Goal: Task Accomplishment & Management: Use online tool/utility

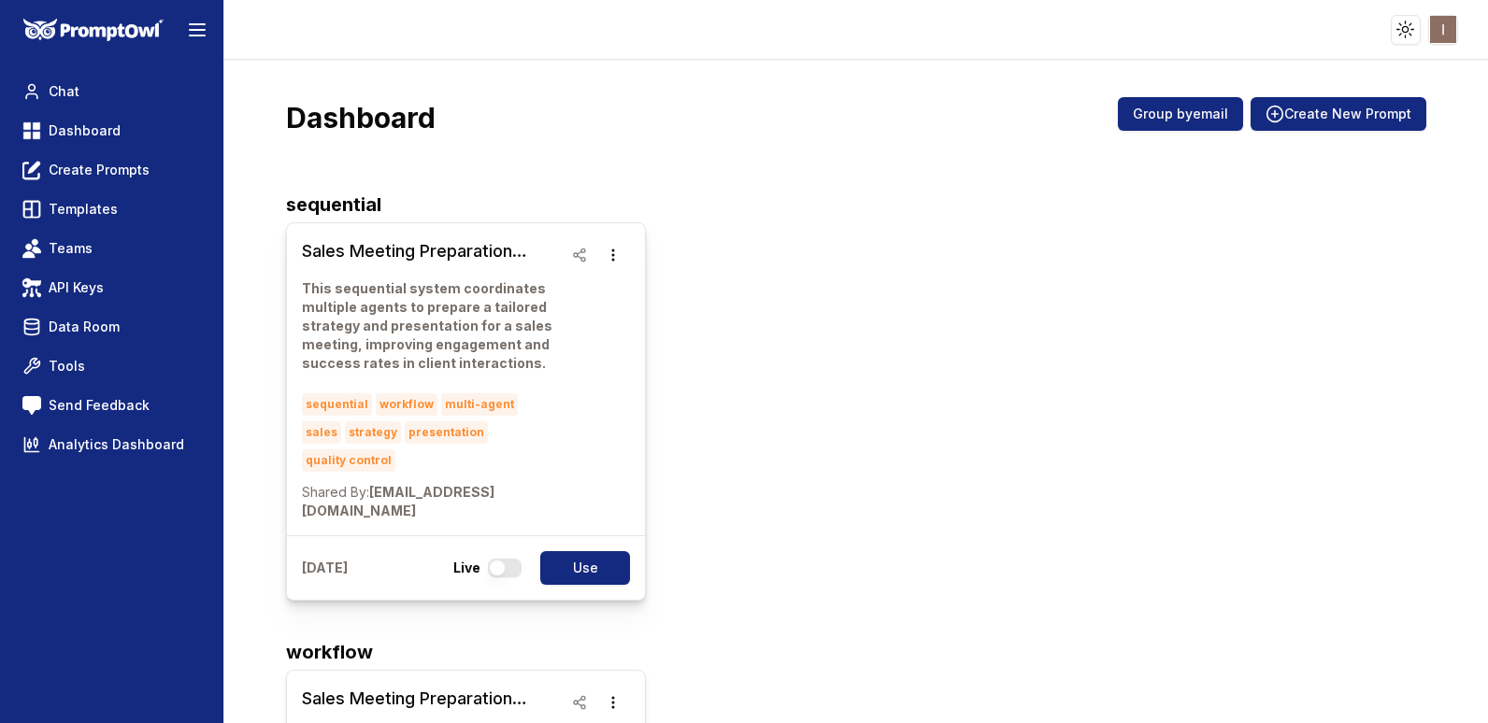
click at [370, 252] on h3 "Sales Meeting Preparation Workflow" at bounding box center [432, 251] width 261 height 26
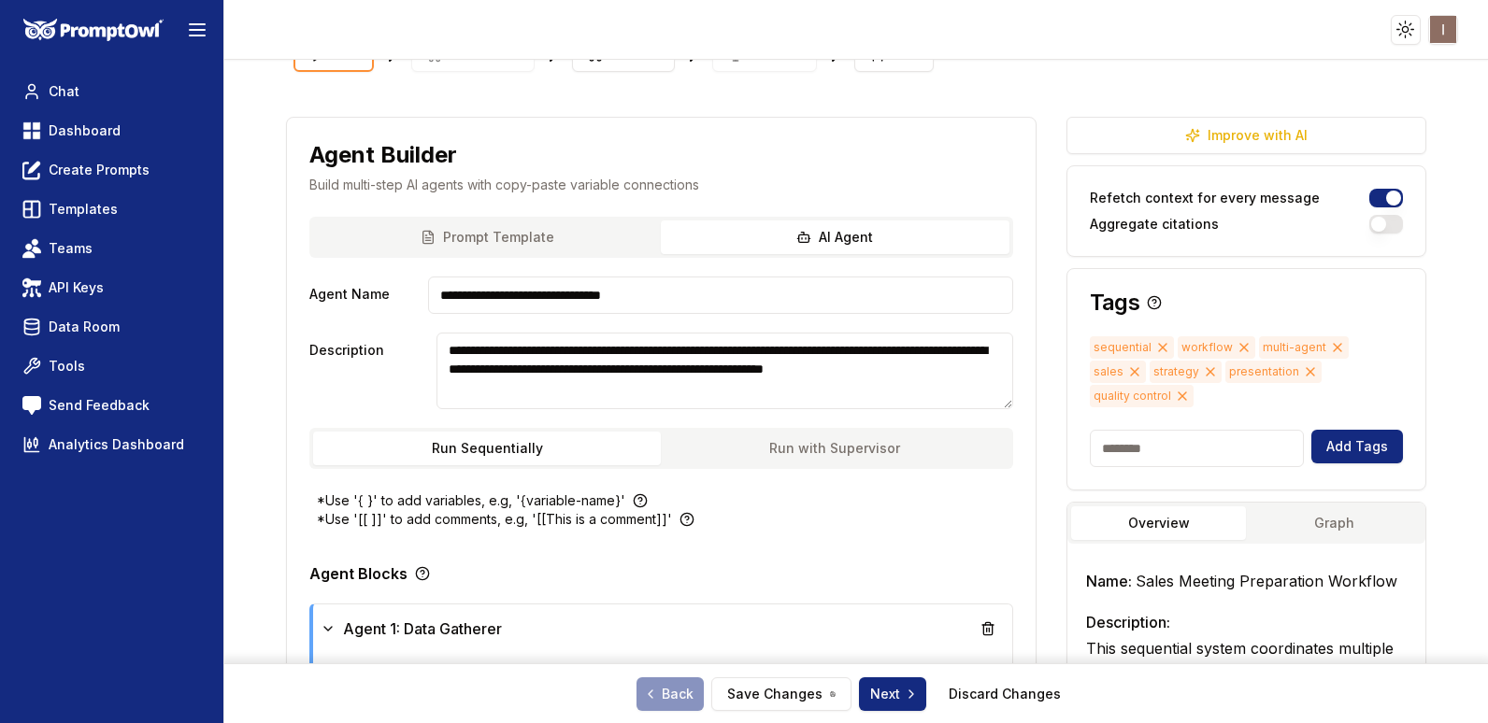
scroll to position [35, 0]
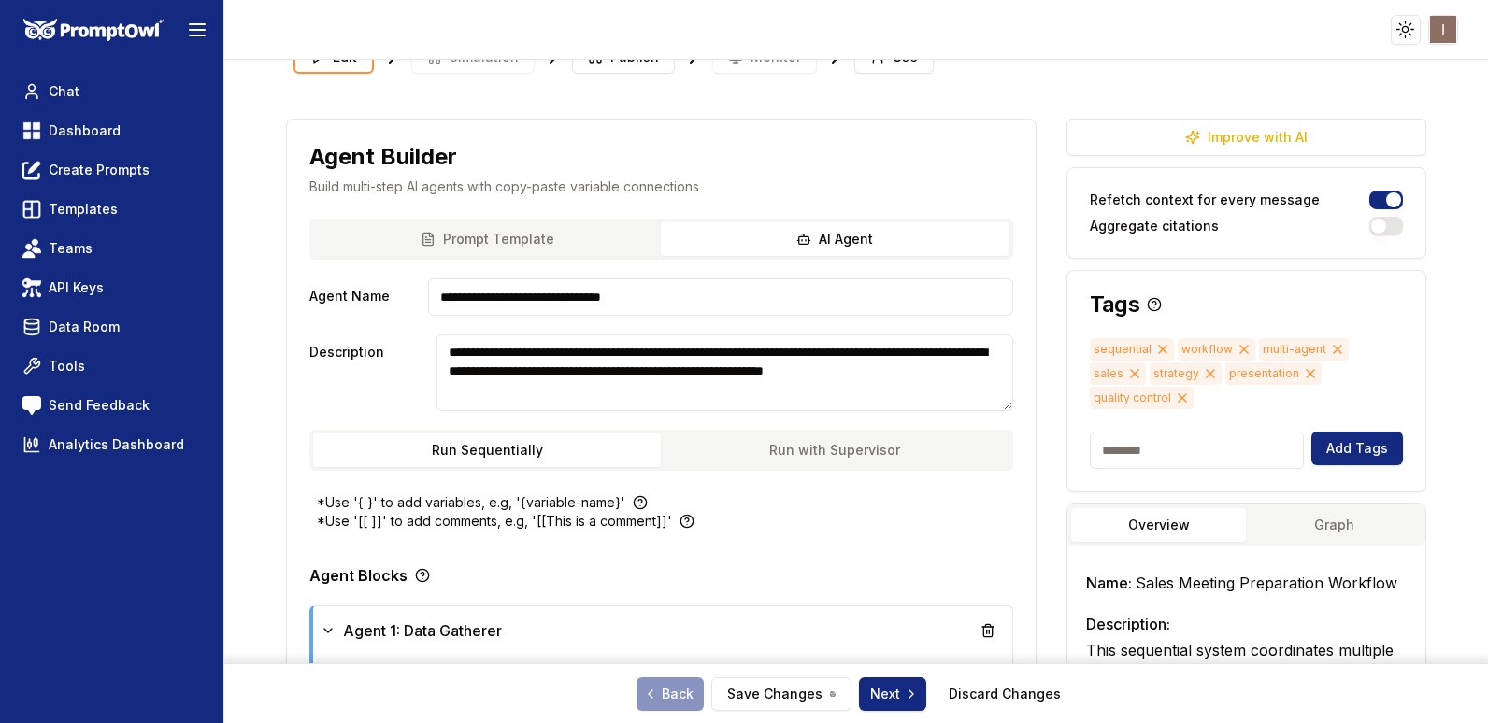
drag, startPoint x: 706, startPoint y: 307, endPoint x: 400, endPoint y: 279, distance: 306.9
click at [400, 279] on div "**********" at bounding box center [661, 297] width 704 height 37
drag, startPoint x: 565, startPoint y: 407, endPoint x: 401, endPoint y: 277, distance: 209.6
click at [401, 277] on div "**********" at bounding box center [661, 356] width 749 height 275
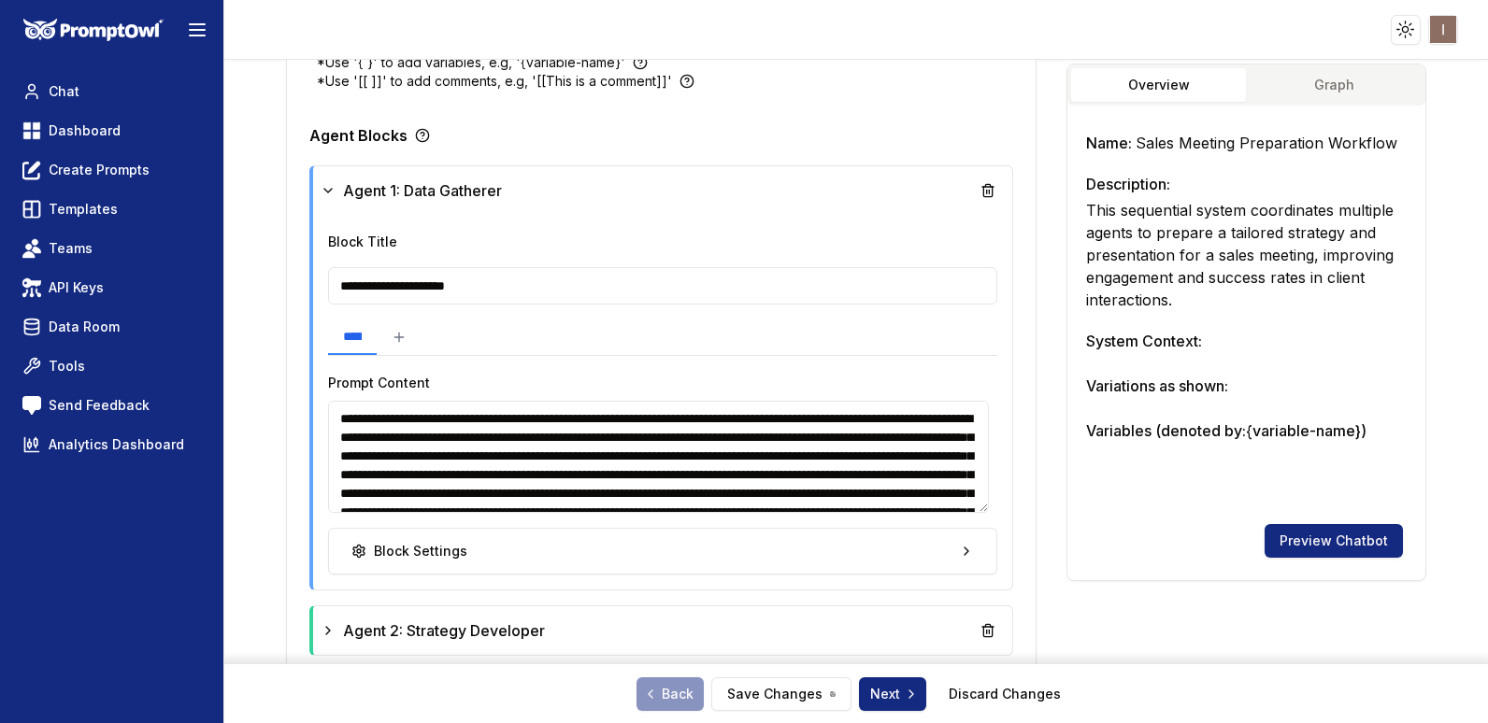
scroll to position [476, 0]
click at [613, 454] on textarea "**********" at bounding box center [658, 456] width 661 height 112
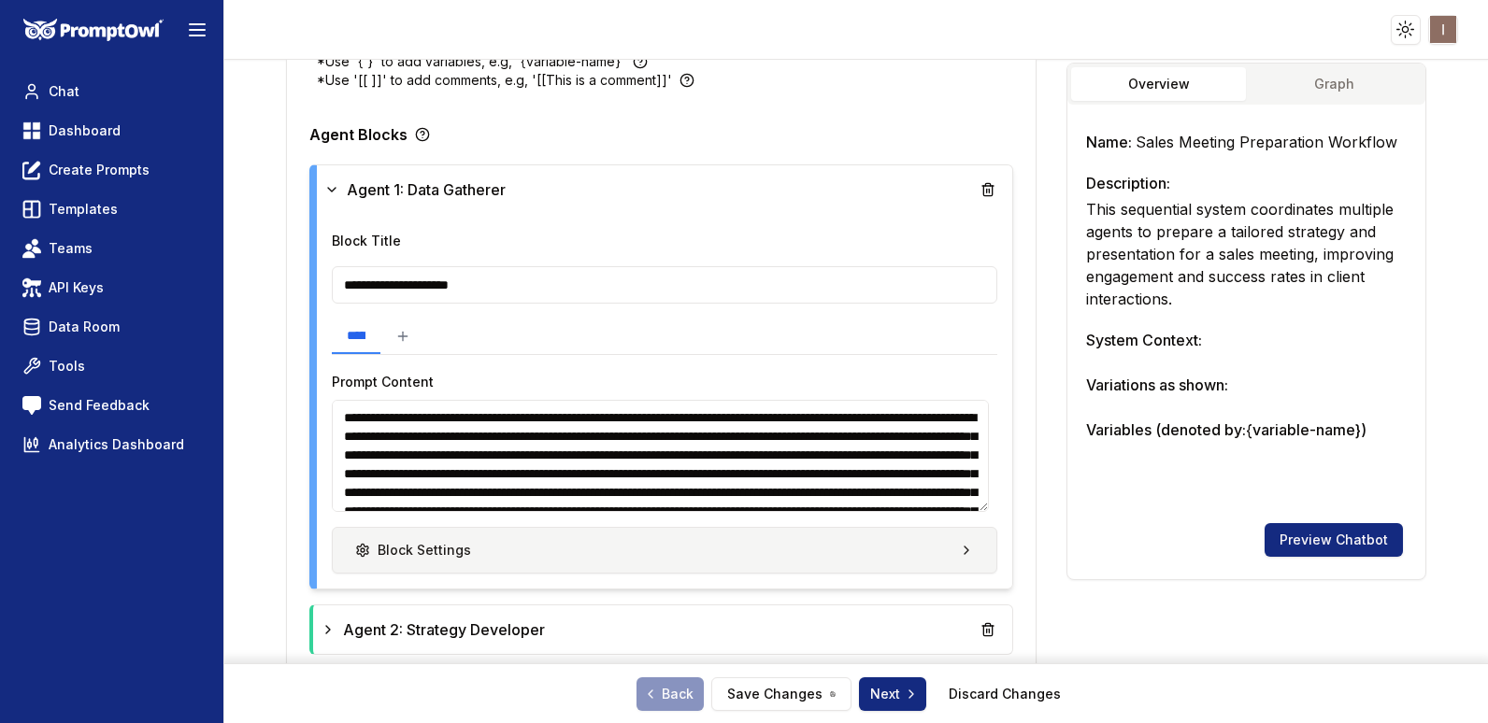
click at [966, 554] on button "Block Settings" at bounding box center [664, 550] width 665 height 47
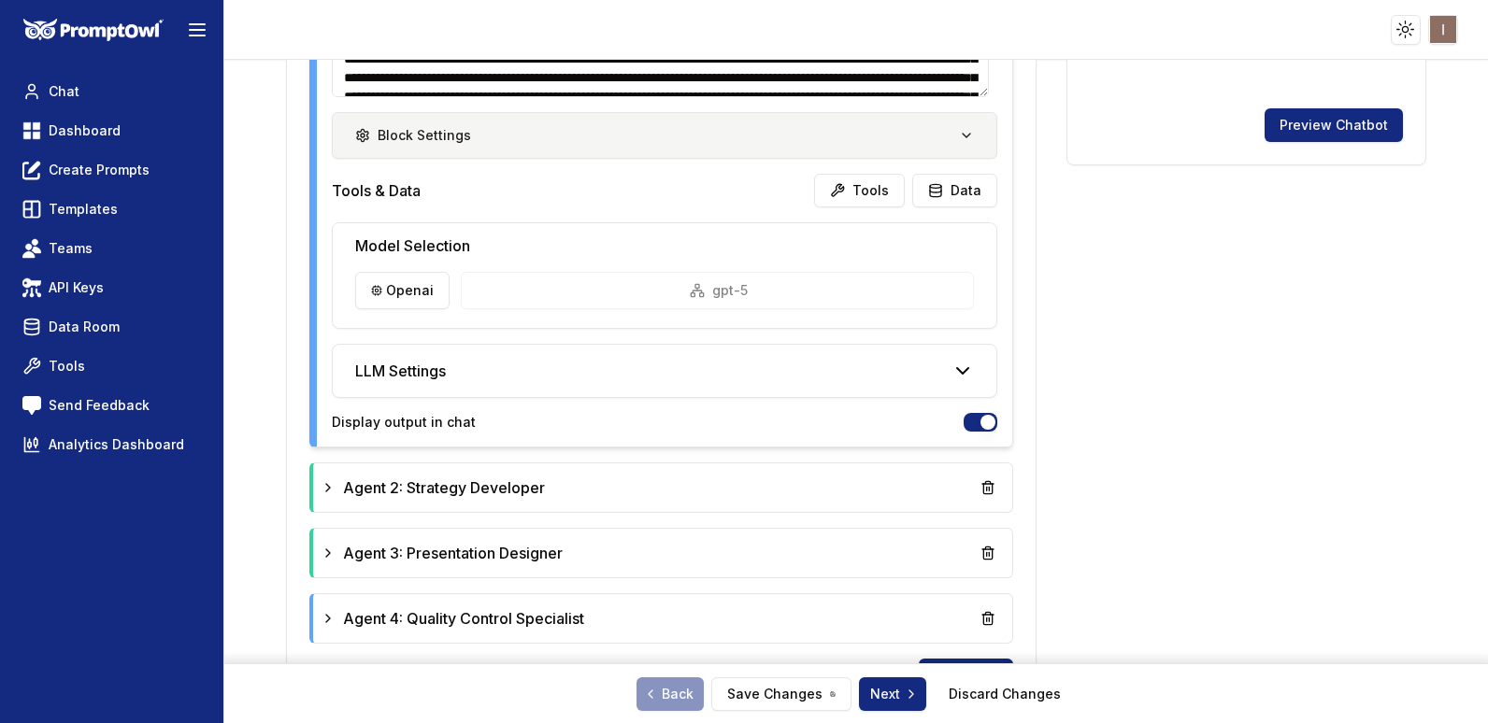
scroll to position [961, 0]
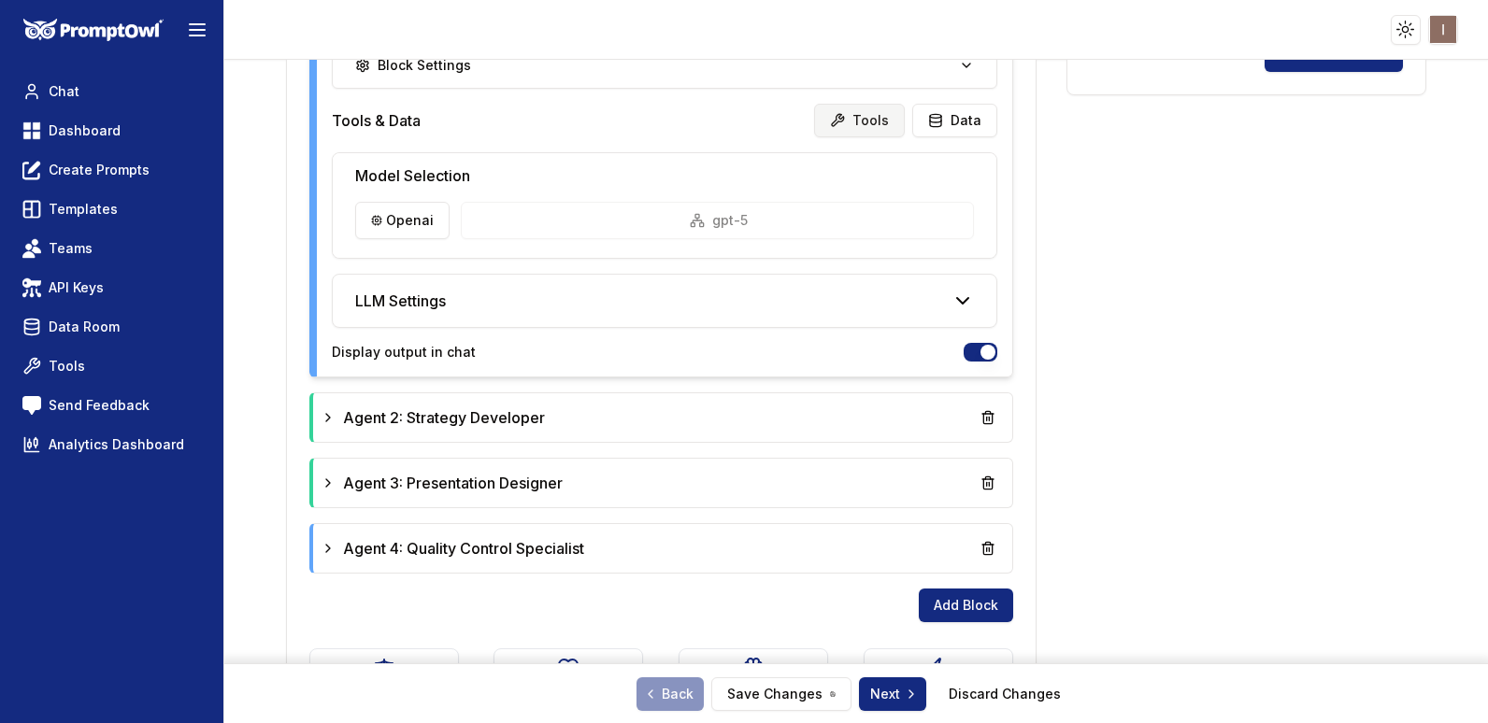
click at [860, 128] on button "Tools" at bounding box center [859, 121] width 91 height 34
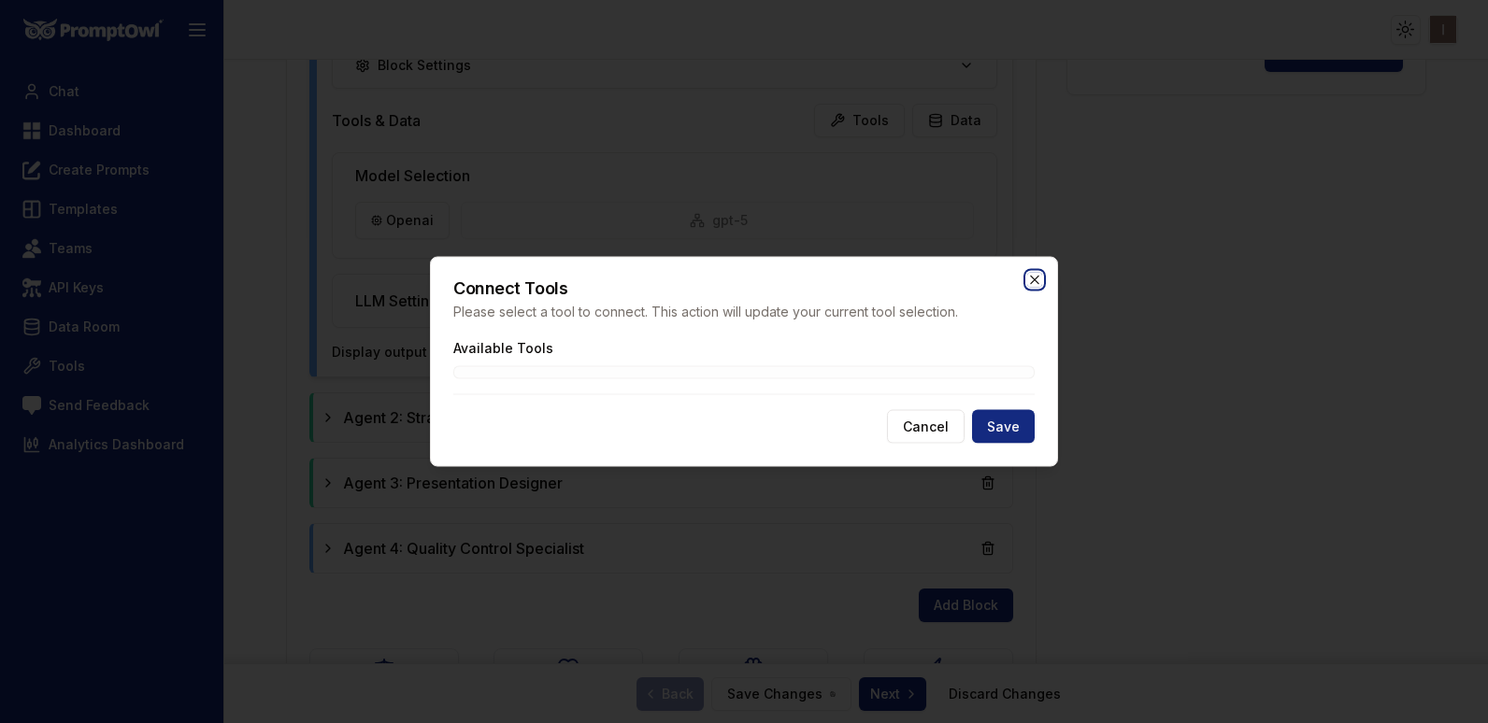
click at [1036, 283] on icon "button" at bounding box center [1034, 280] width 15 height 15
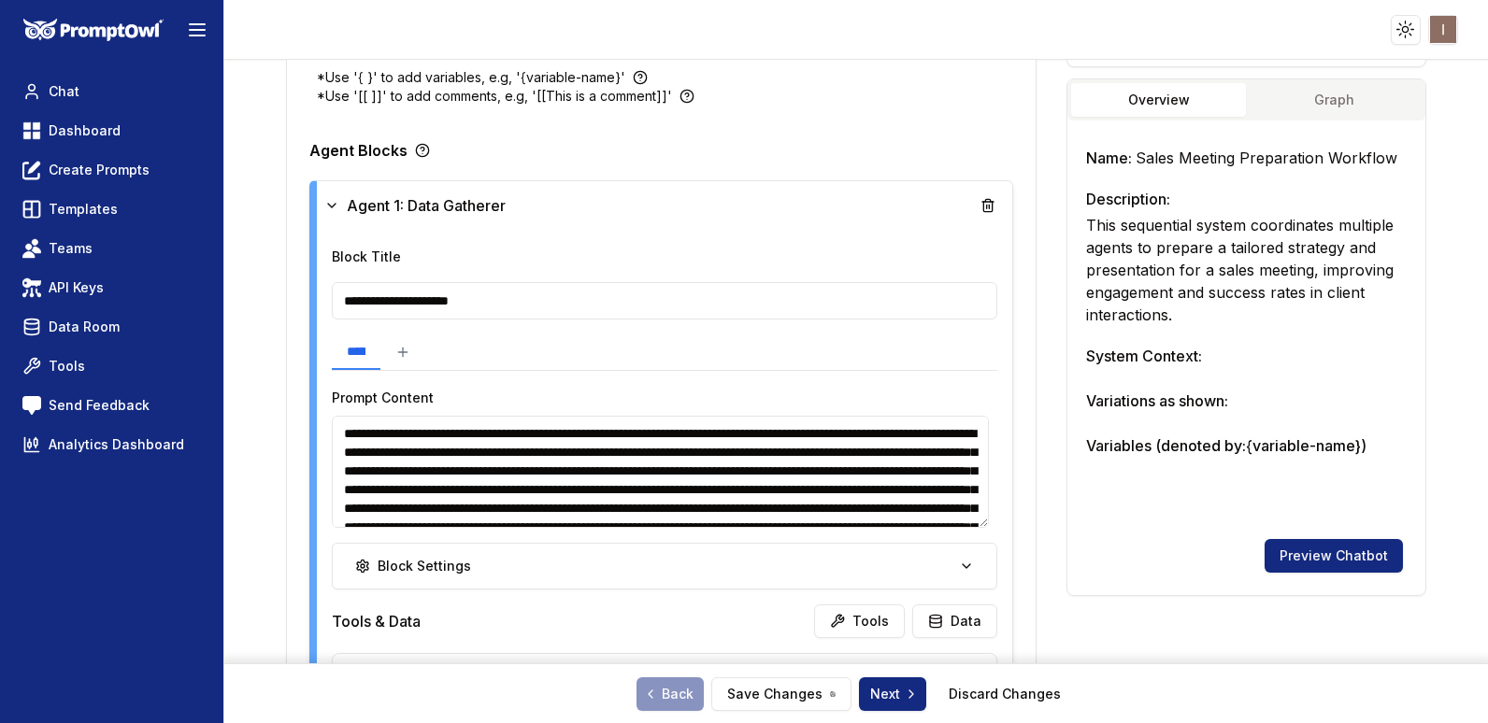
scroll to position [457, 0]
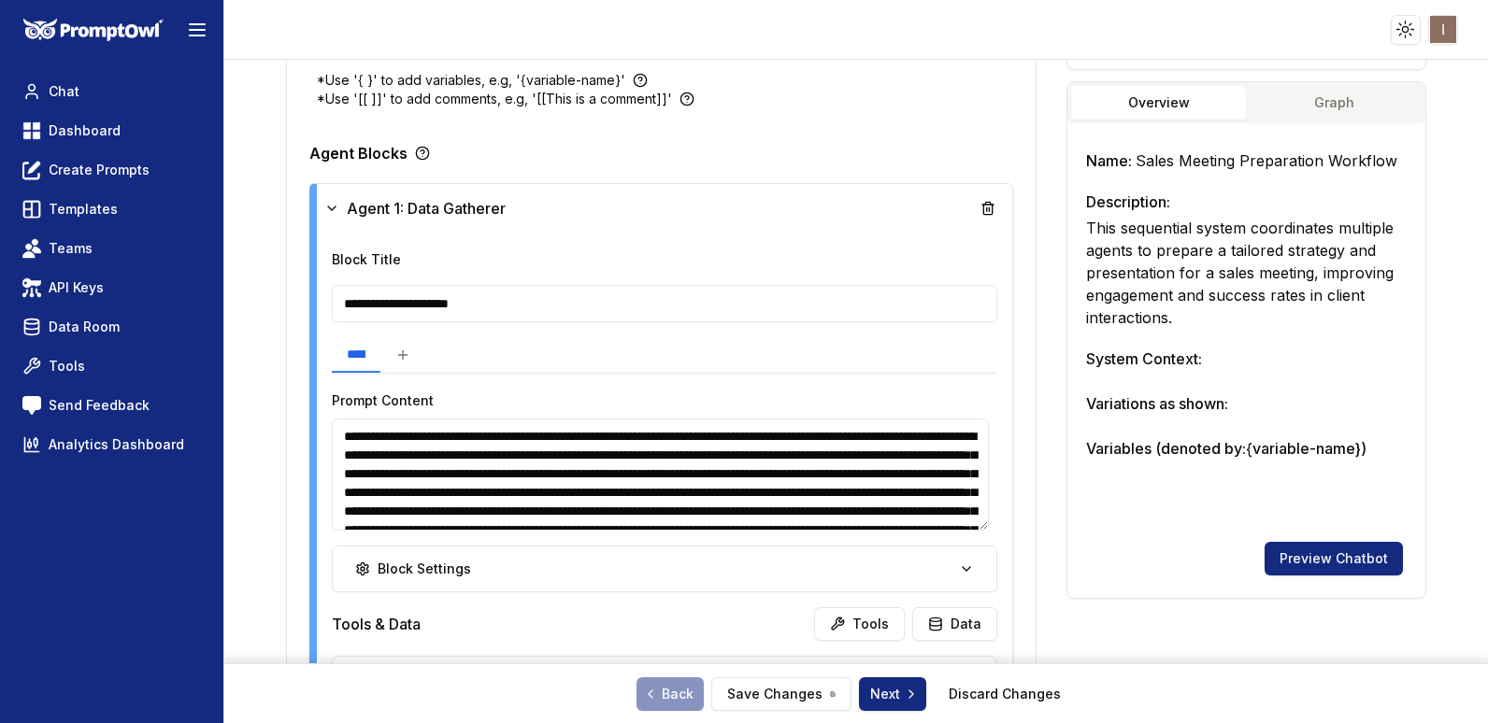
drag, startPoint x: 504, startPoint y: 315, endPoint x: 299, endPoint y: 297, distance: 205.4
click at [299, 297] on div "**********" at bounding box center [661, 653] width 749 height 1165
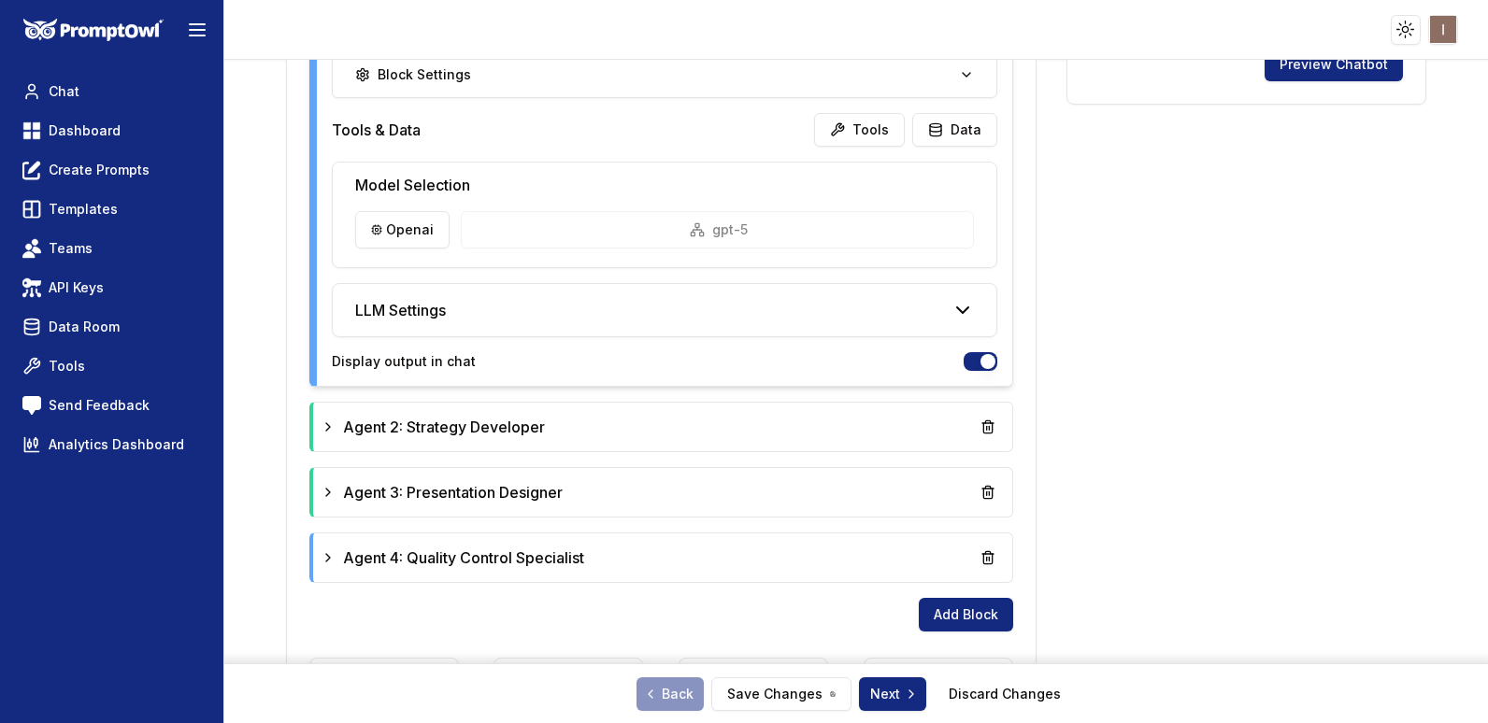
scroll to position [952, 0]
click at [666, 446] on div "Agent 2: Strategy Developer" at bounding box center [662, 426] width 699 height 49
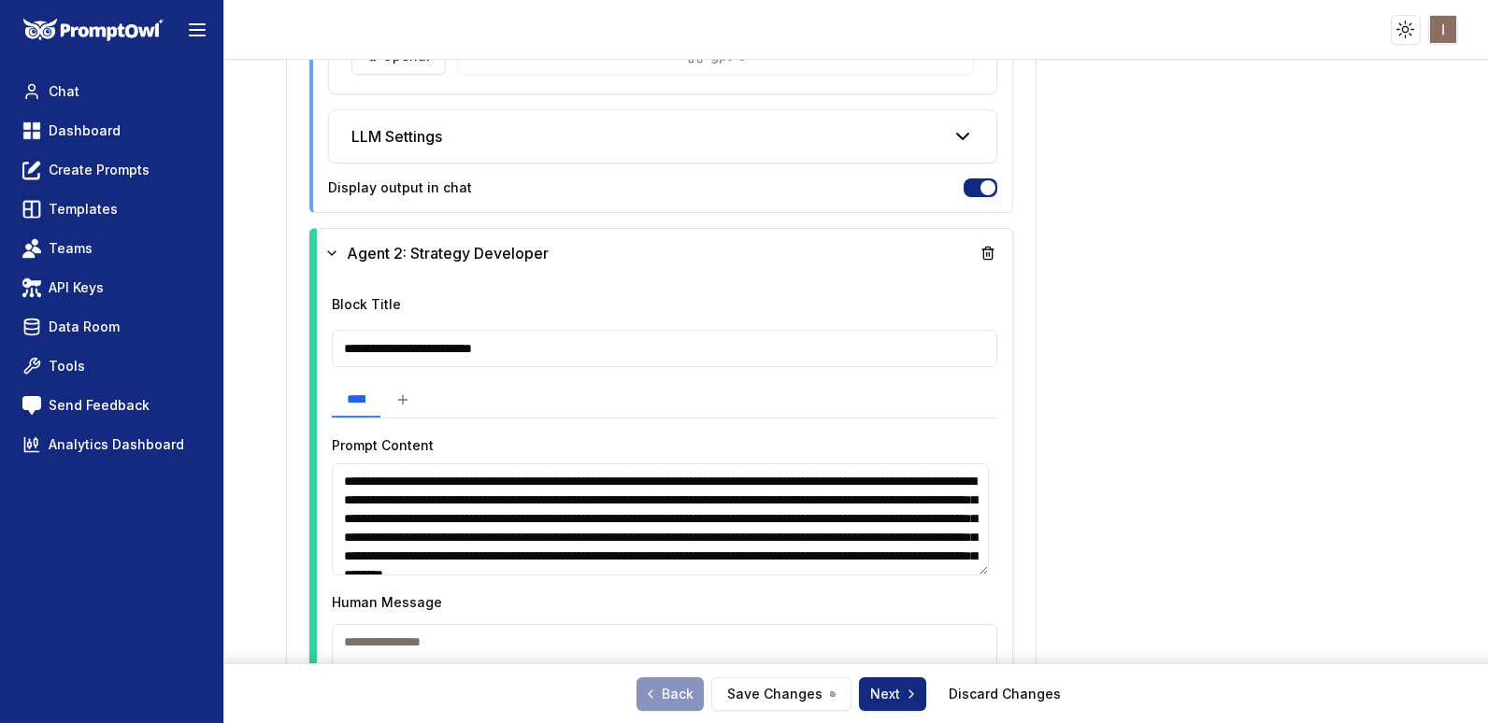
scroll to position [1131, 0]
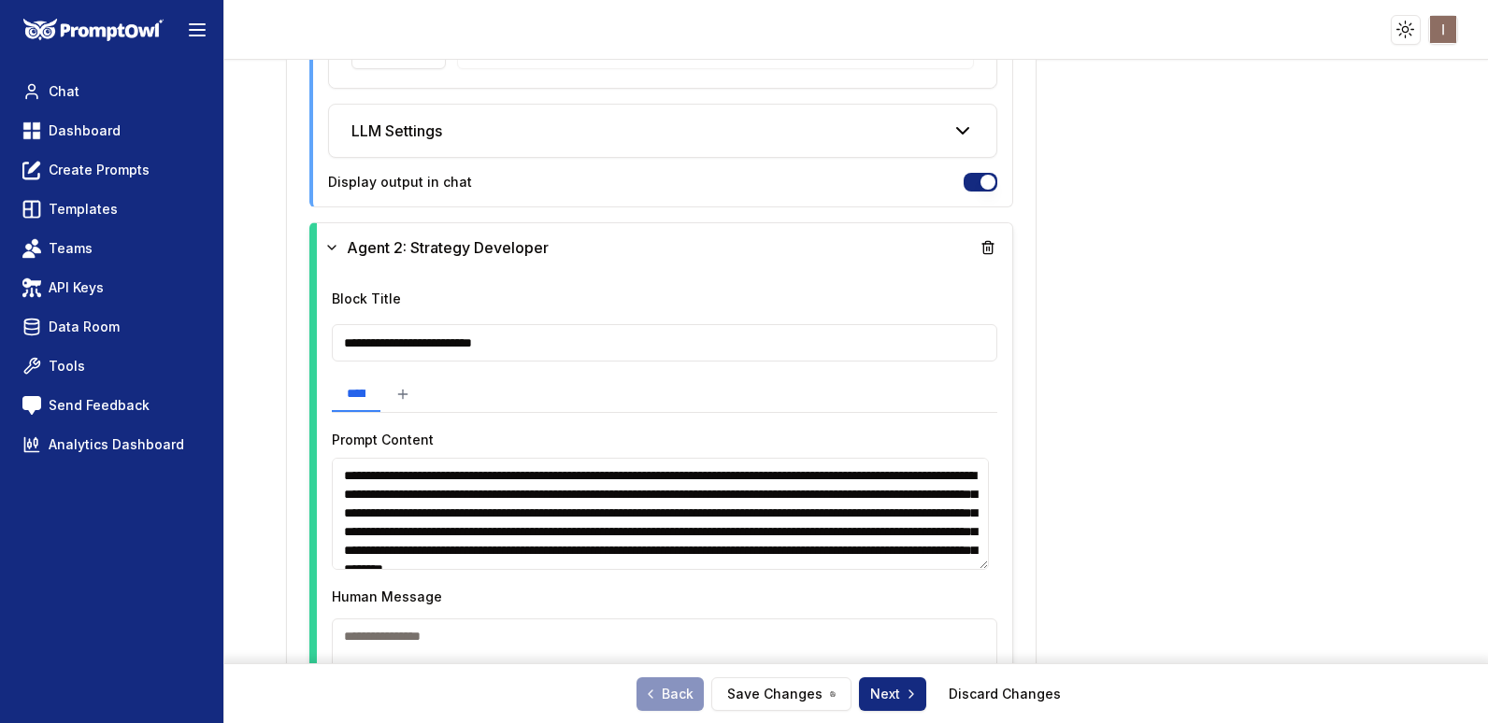
click at [471, 530] on textarea "**********" at bounding box center [660, 514] width 657 height 112
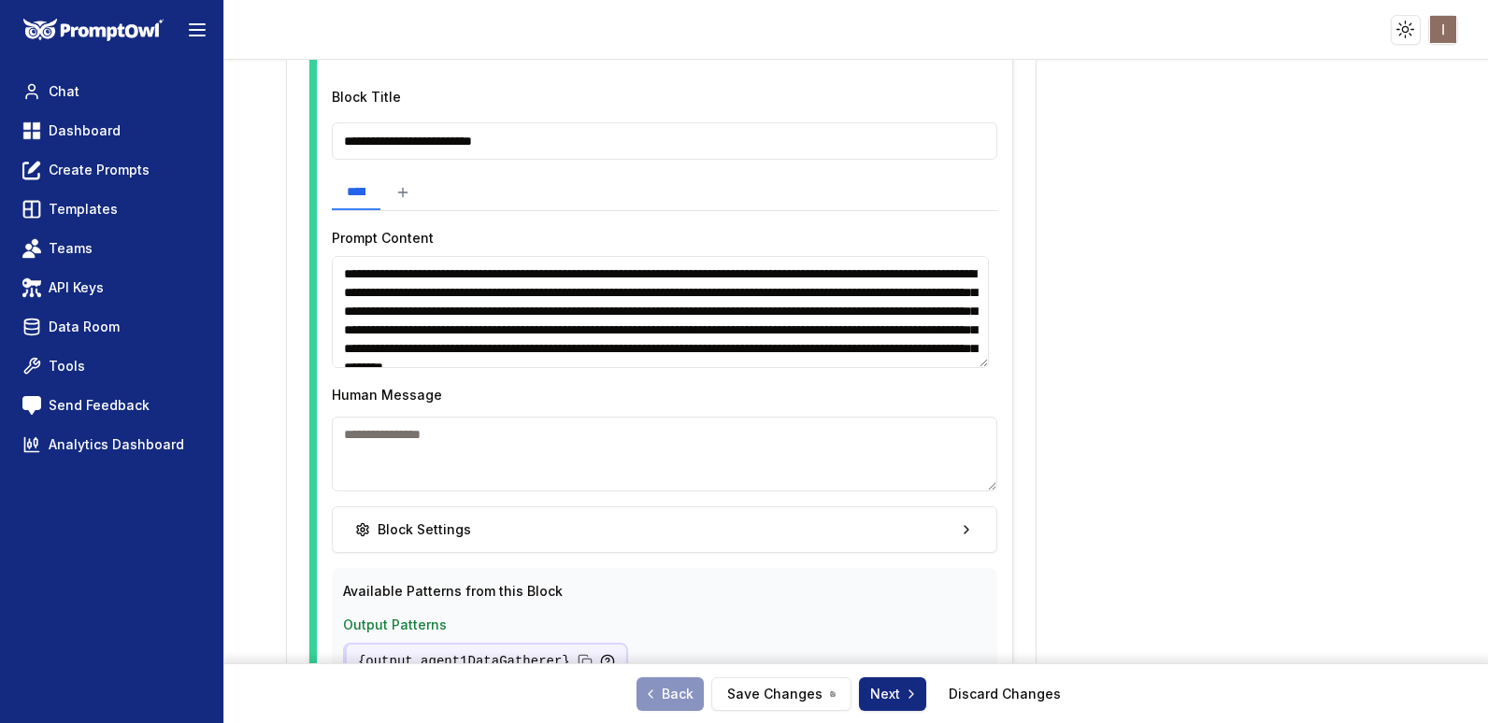
scroll to position [1334, 0]
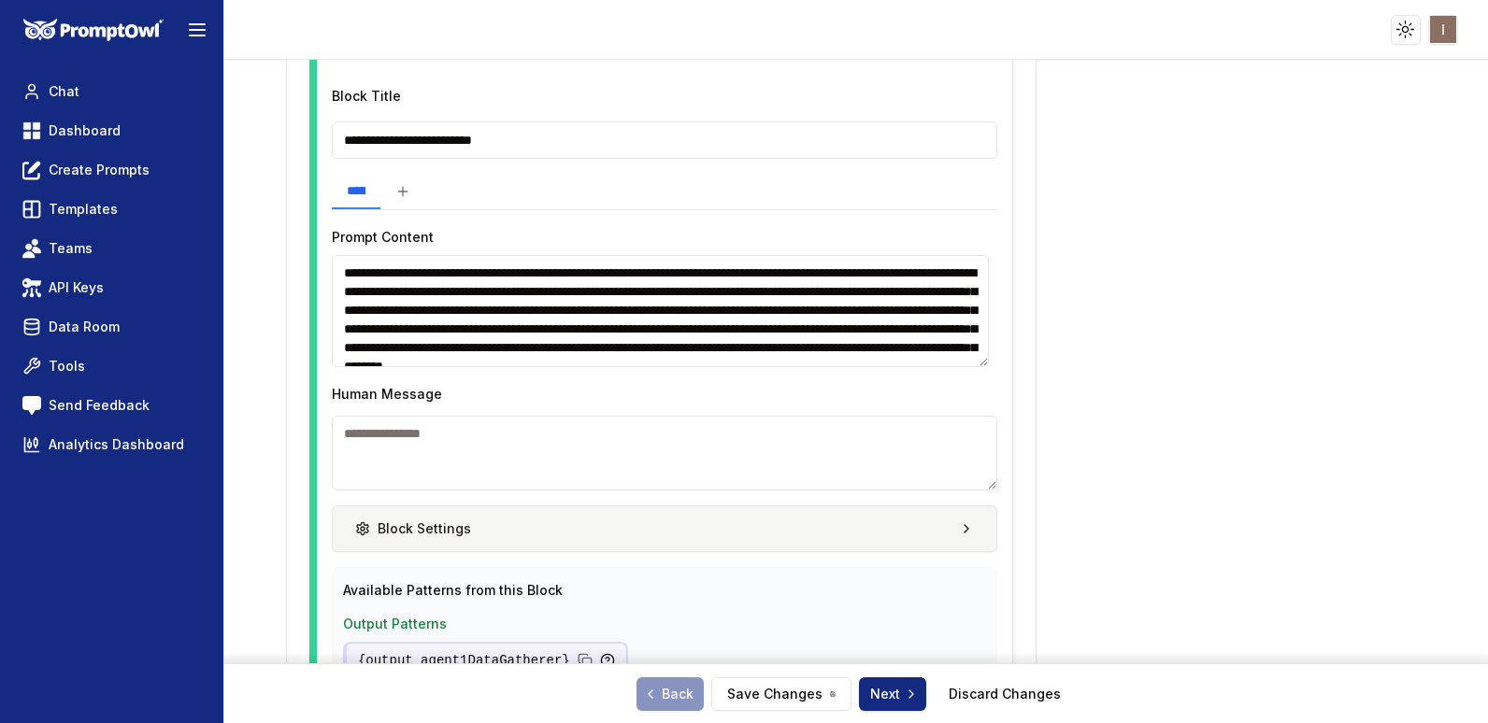
click at [562, 521] on button "Block Settings" at bounding box center [664, 529] width 665 height 47
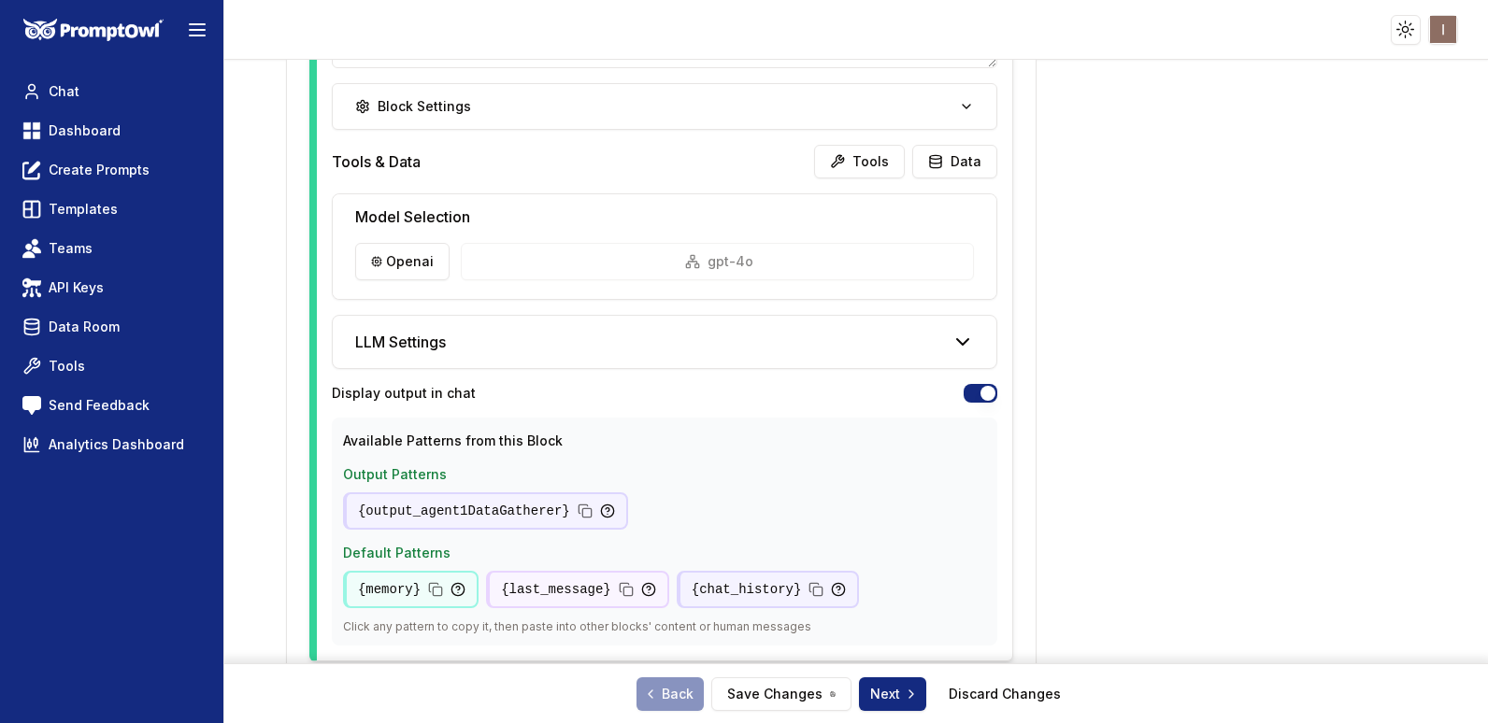
scroll to position [2060, 0]
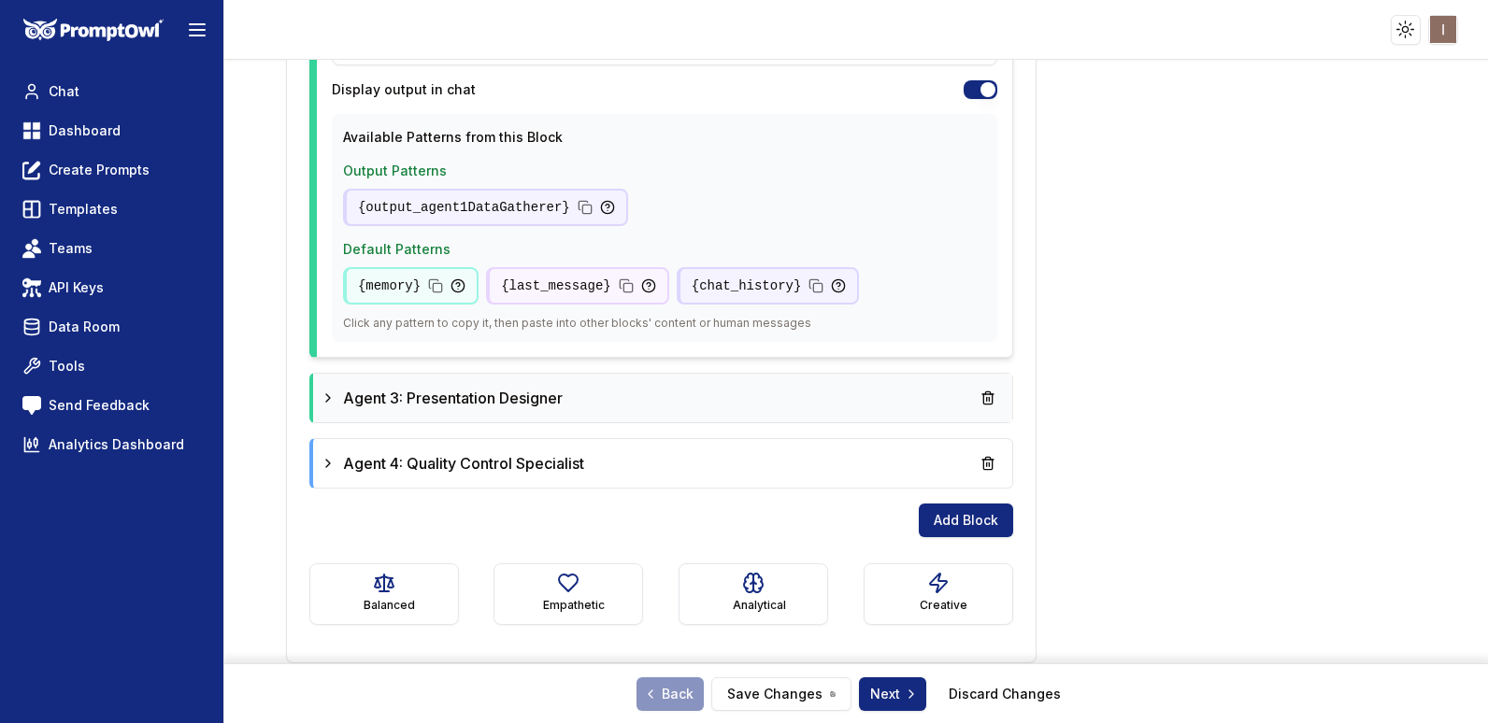
click at [321, 393] on icon at bounding box center [328, 398] width 15 height 15
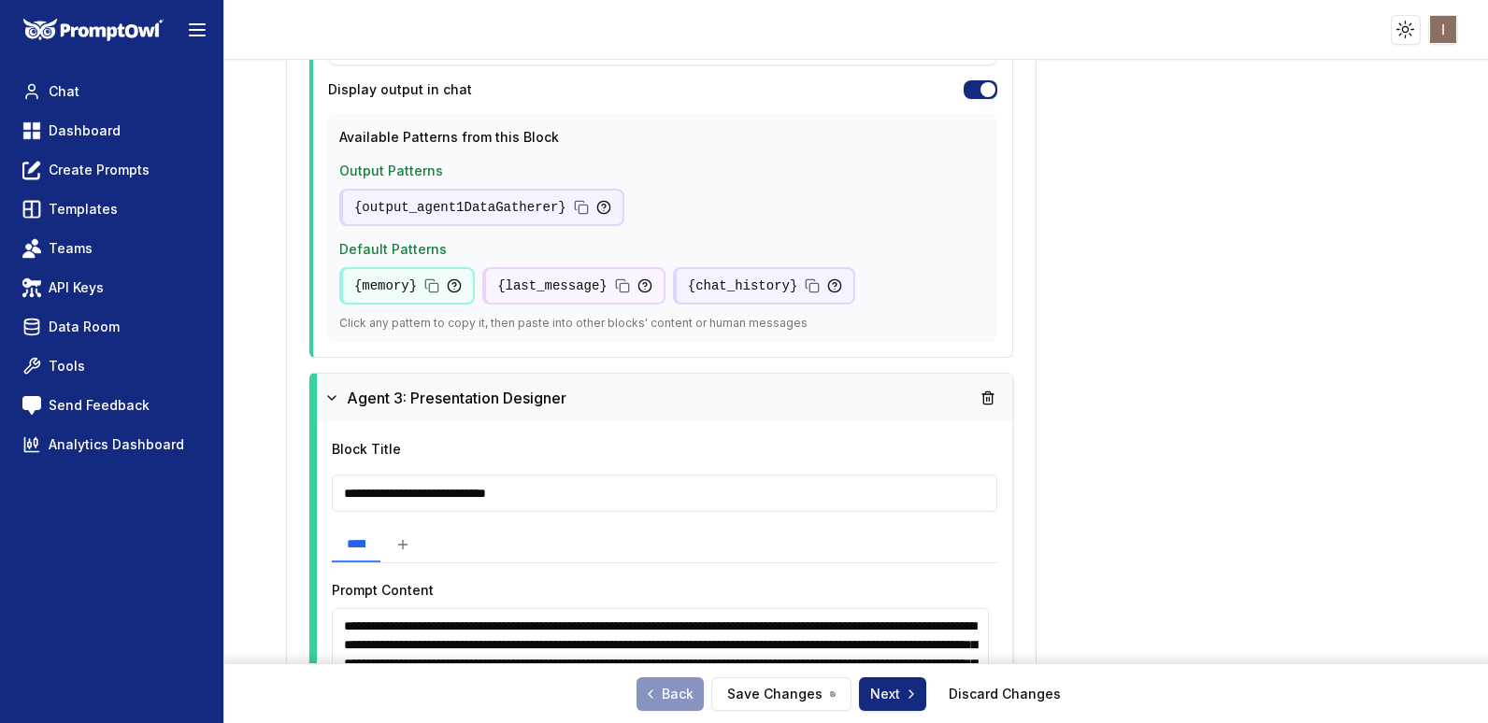
scroll to position [2452, 0]
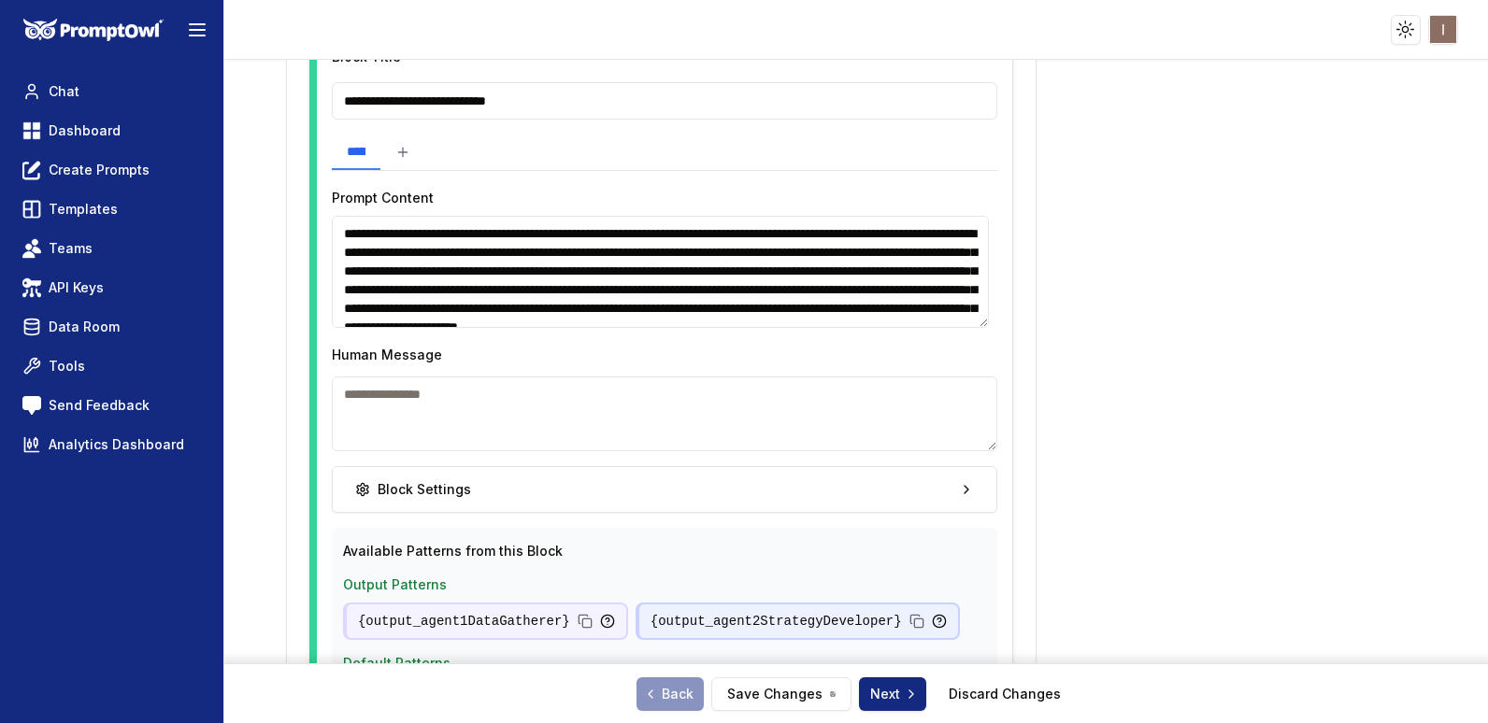
click at [557, 282] on textarea "**********" at bounding box center [660, 272] width 657 height 112
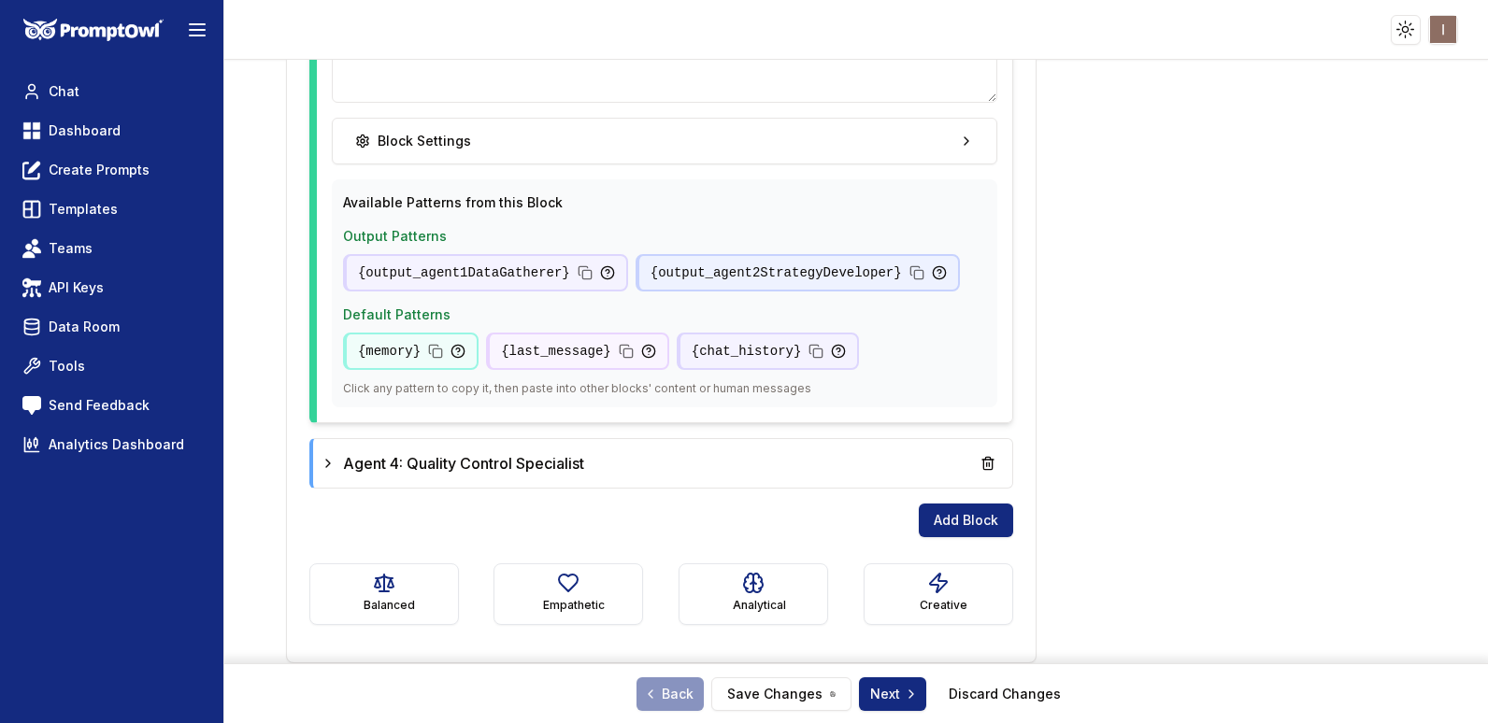
scroll to position [2801, 0]
click at [317, 464] on div "Agent 4: Quality Control Specialist" at bounding box center [662, 463] width 699 height 49
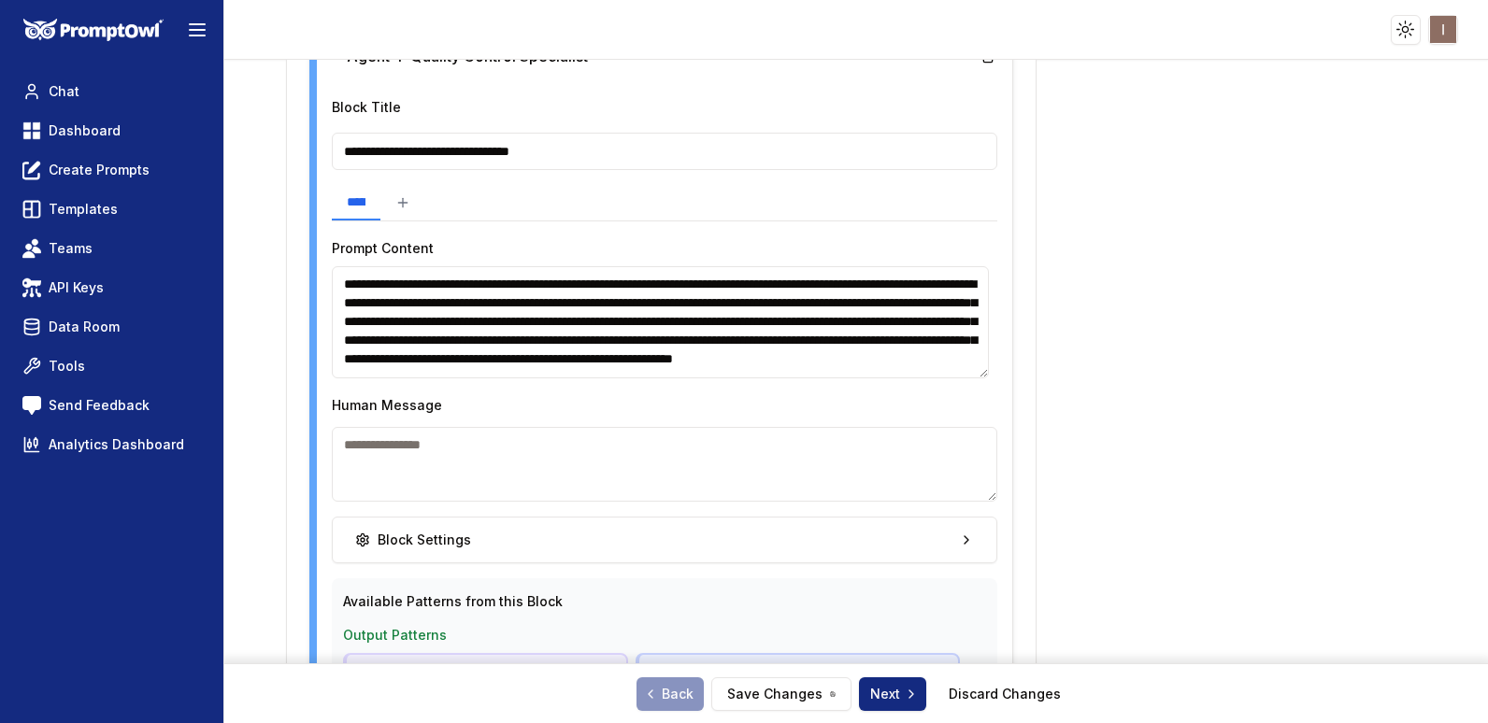
scroll to position [3209, 0]
click at [517, 293] on textarea "**********" at bounding box center [660, 321] width 657 height 112
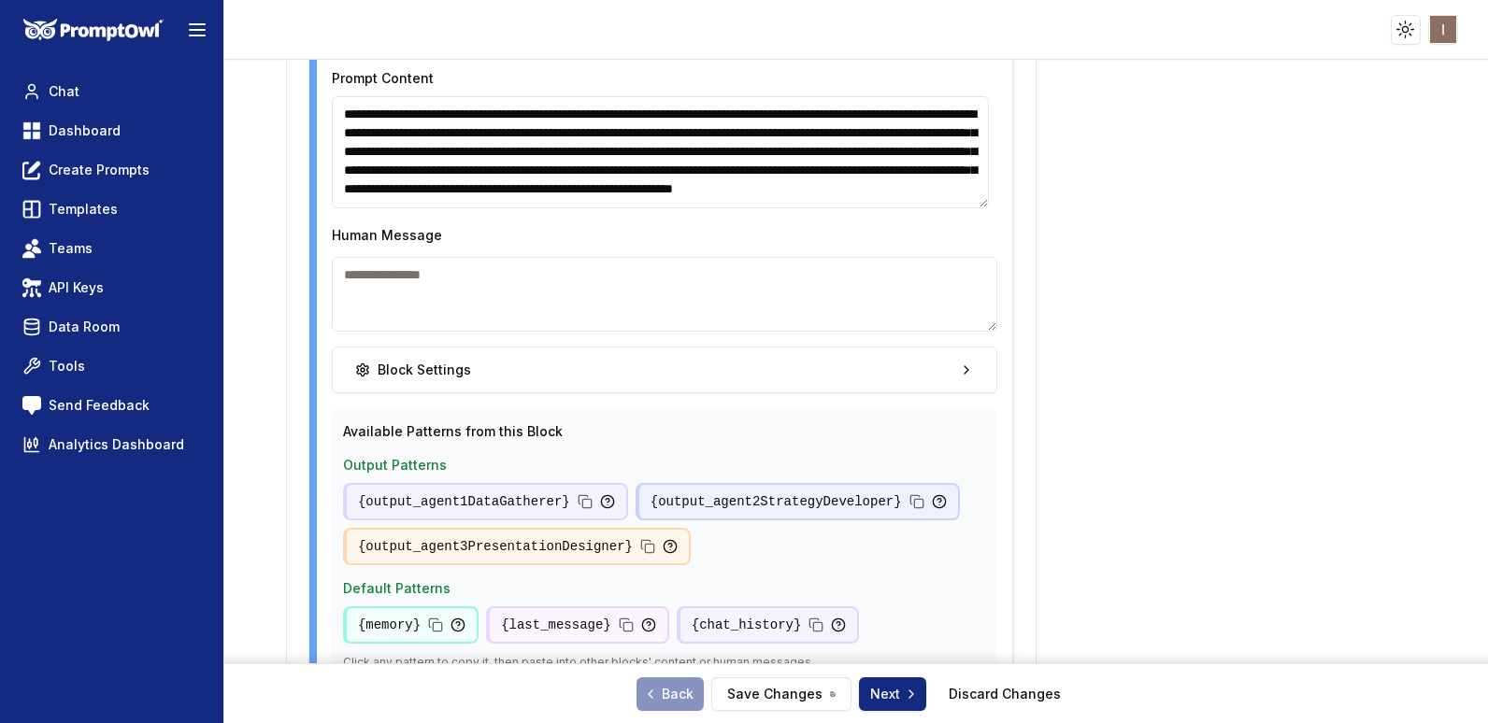
scroll to position [3378, 0]
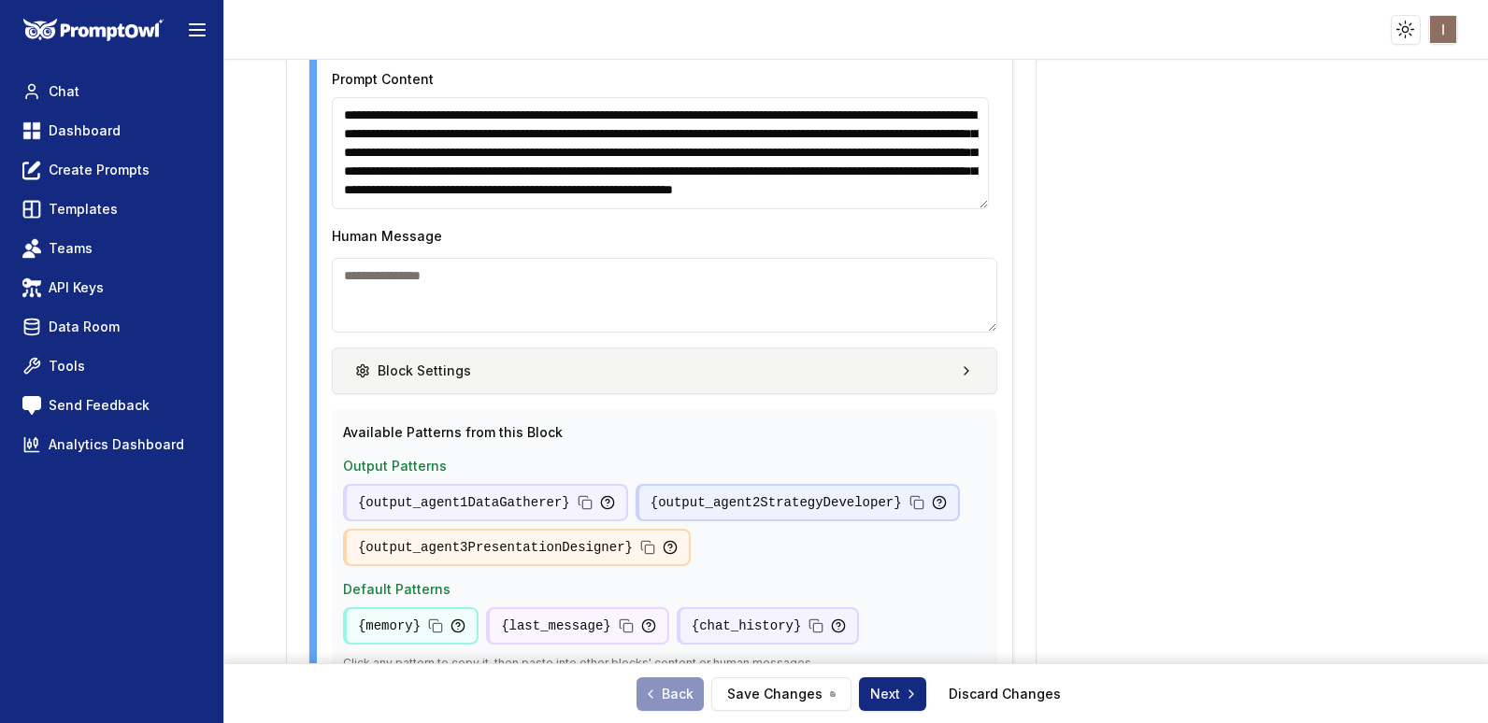
click at [938, 357] on button "Block Settings" at bounding box center [664, 371] width 665 height 47
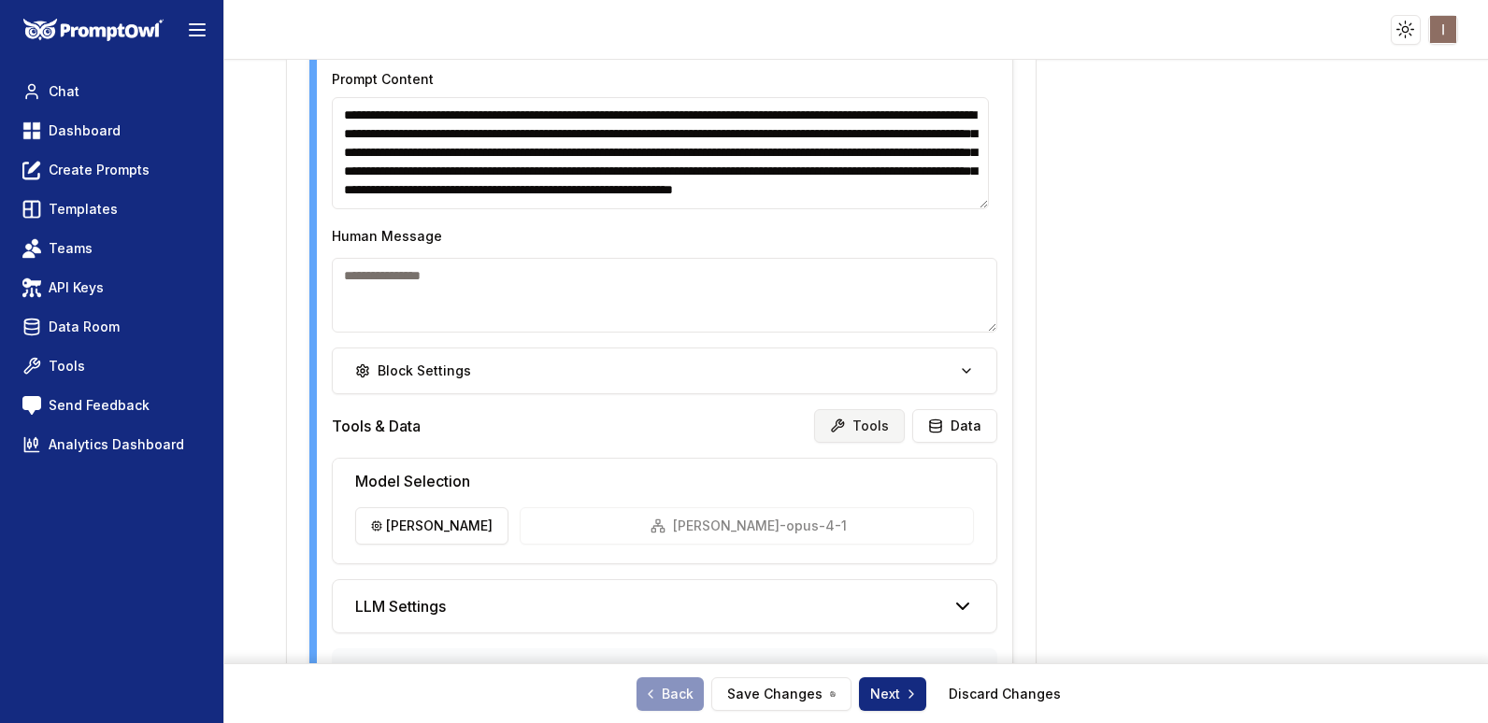
click at [861, 422] on button "Tools" at bounding box center [859, 426] width 91 height 34
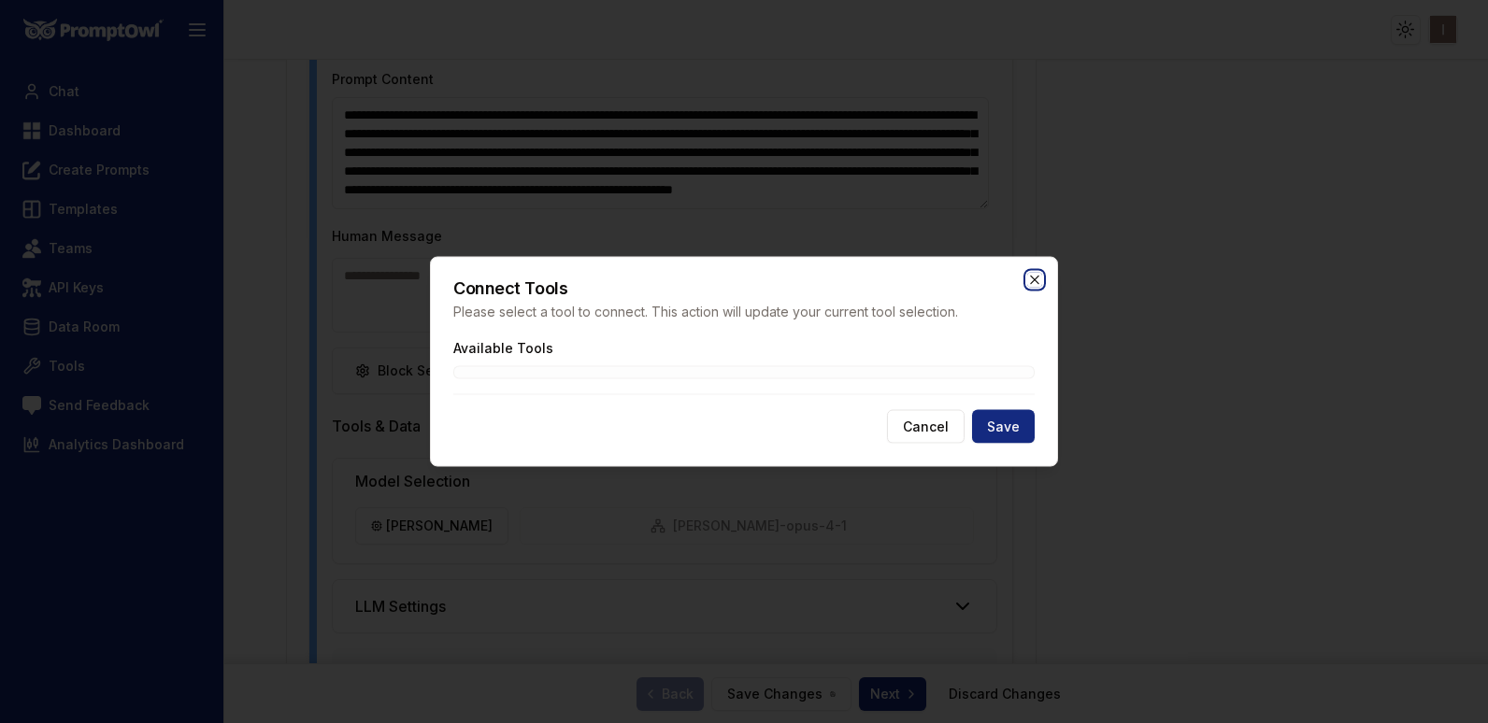
click at [1040, 279] on icon "button" at bounding box center [1034, 280] width 15 height 15
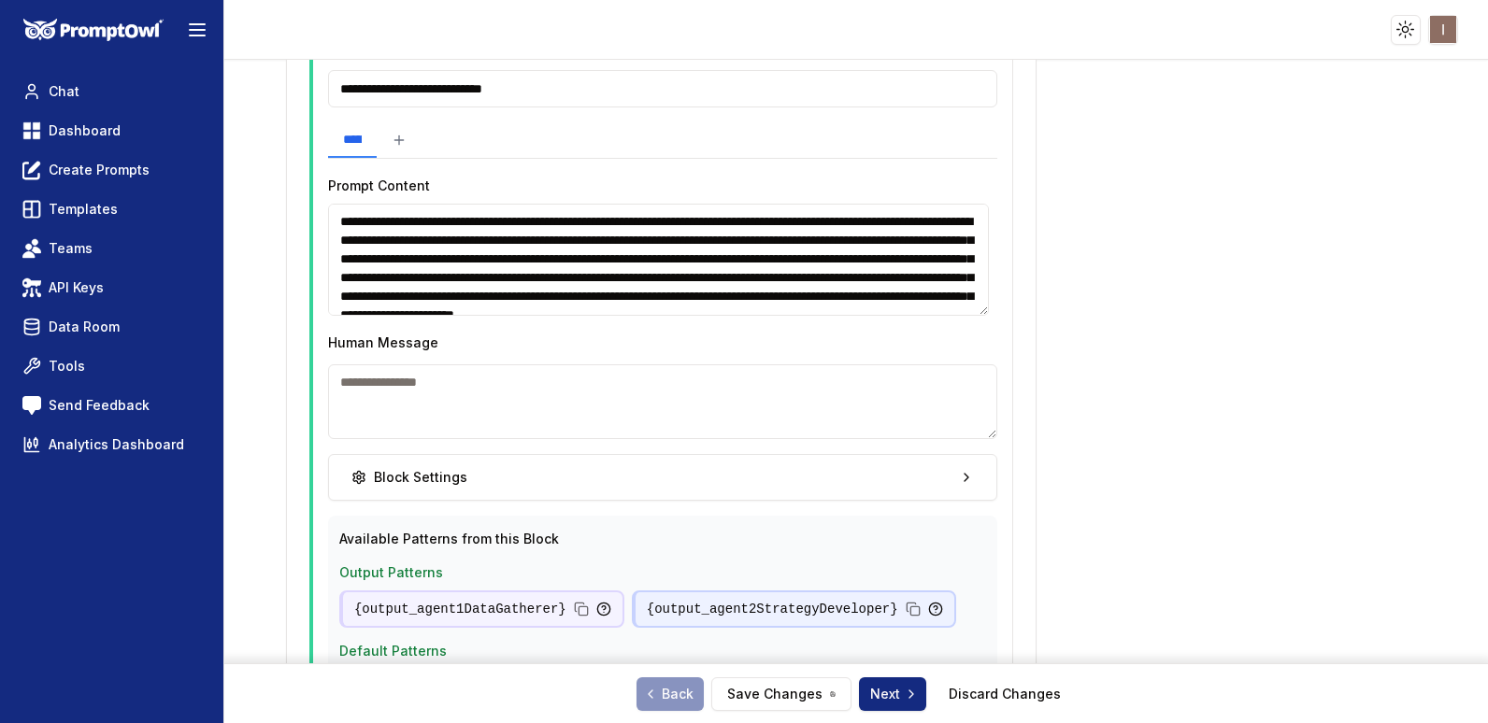
scroll to position [2464, 0]
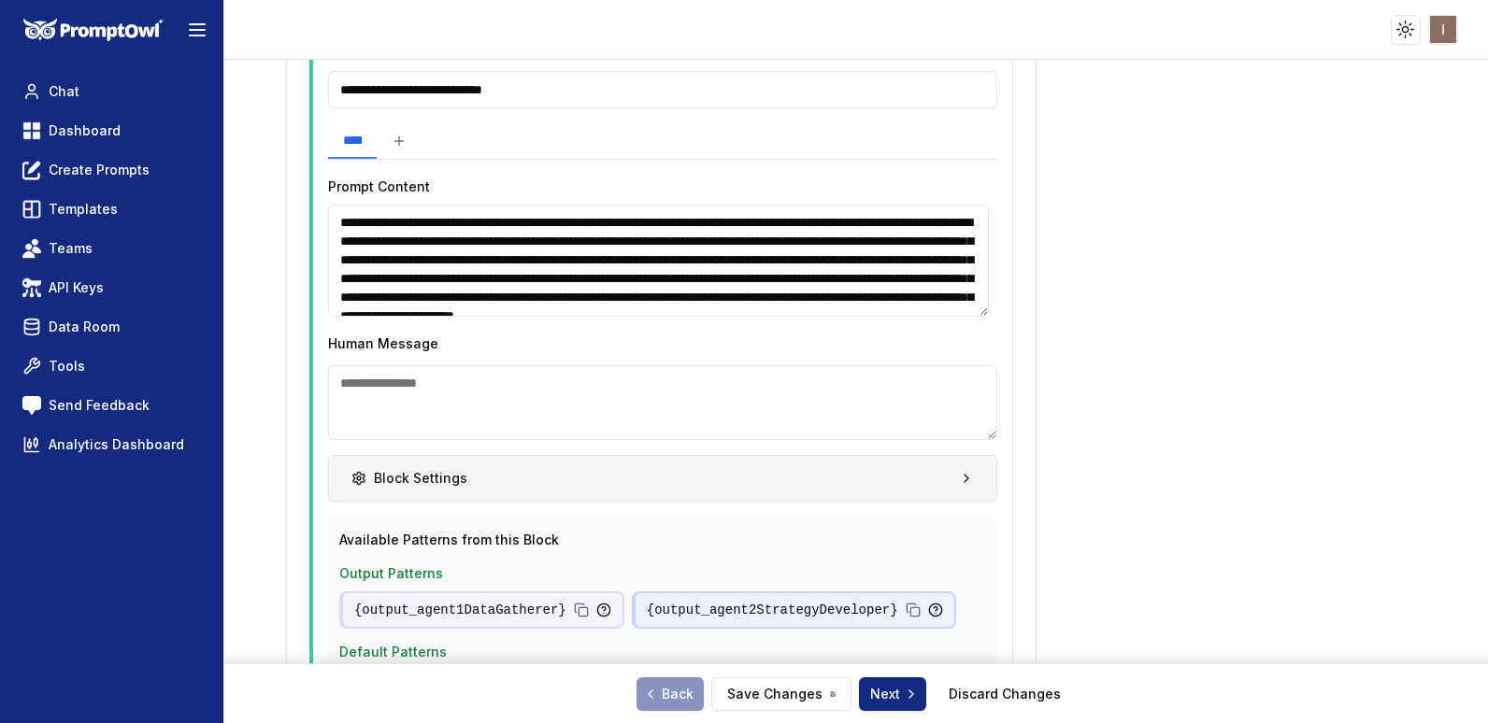
click at [911, 497] on button "Block Settings" at bounding box center [662, 478] width 669 height 47
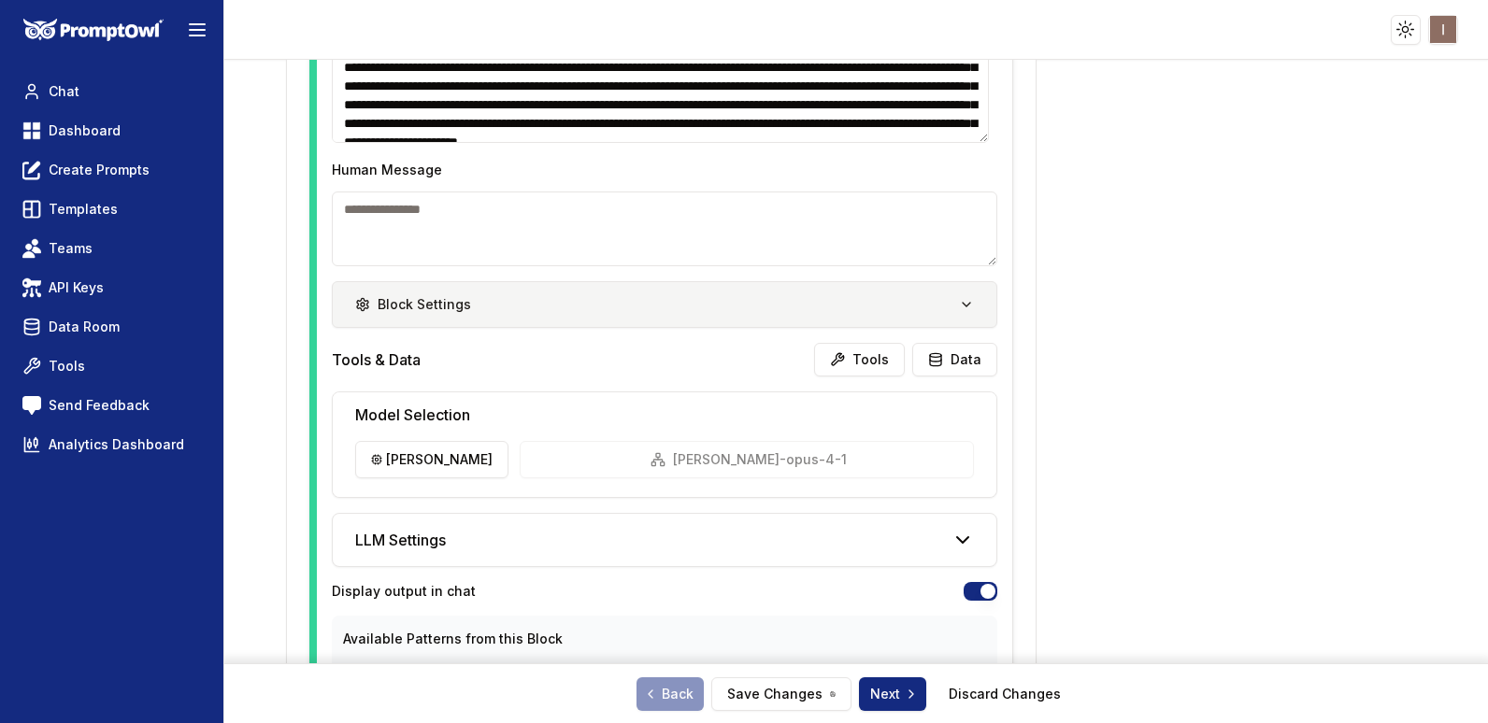
scroll to position [2638, 0]
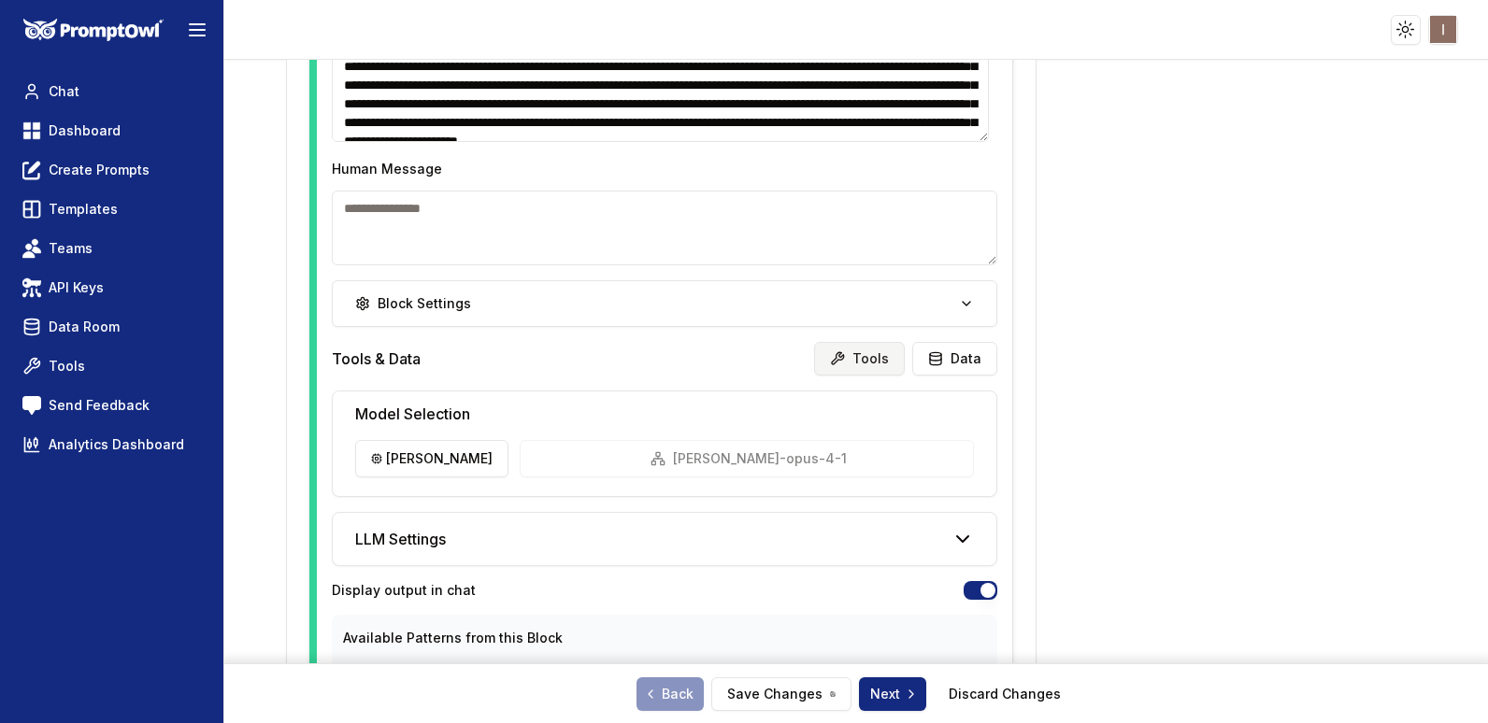
click at [848, 360] on button "Tools" at bounding box center [859, 359] width 91 height 34
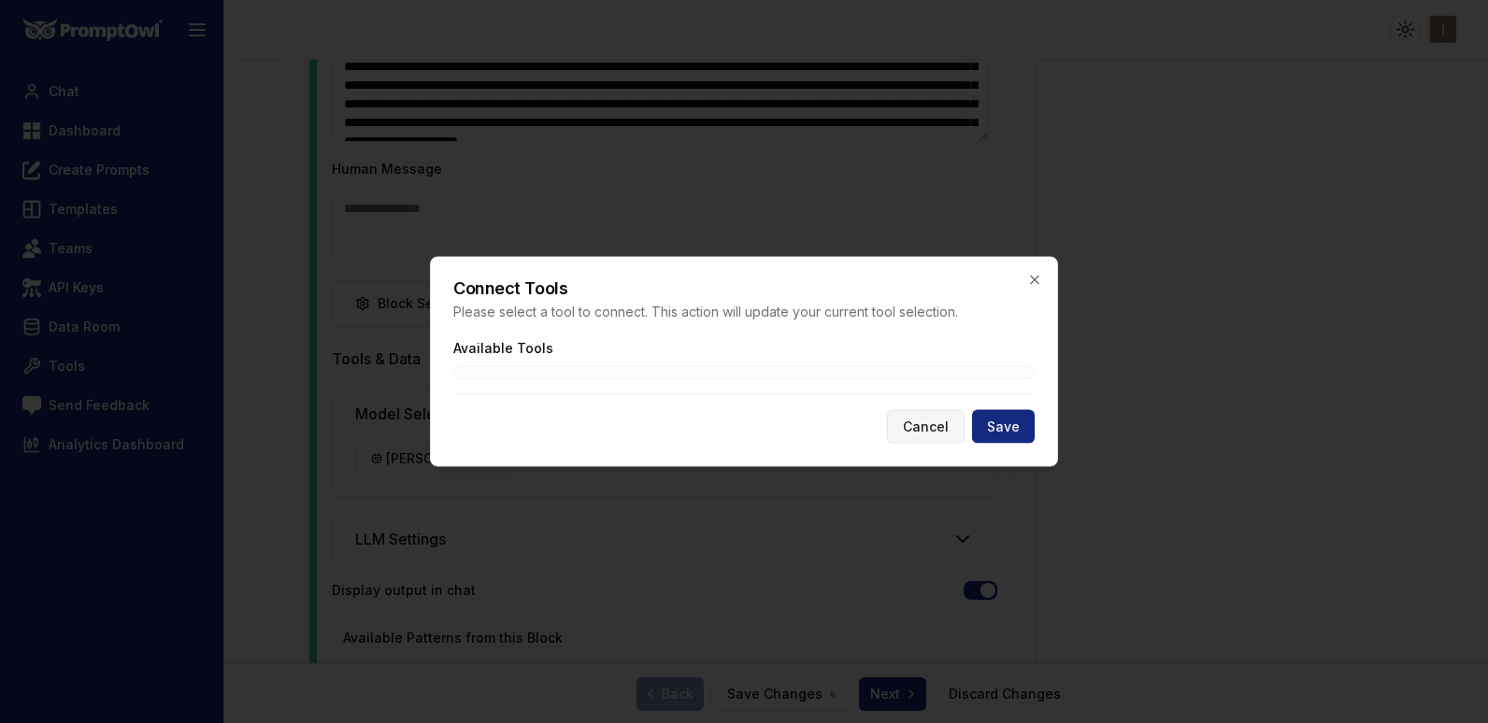
click at [926, 426] on button "Cancel" at bounding box center [926, 427] width 78 height 34
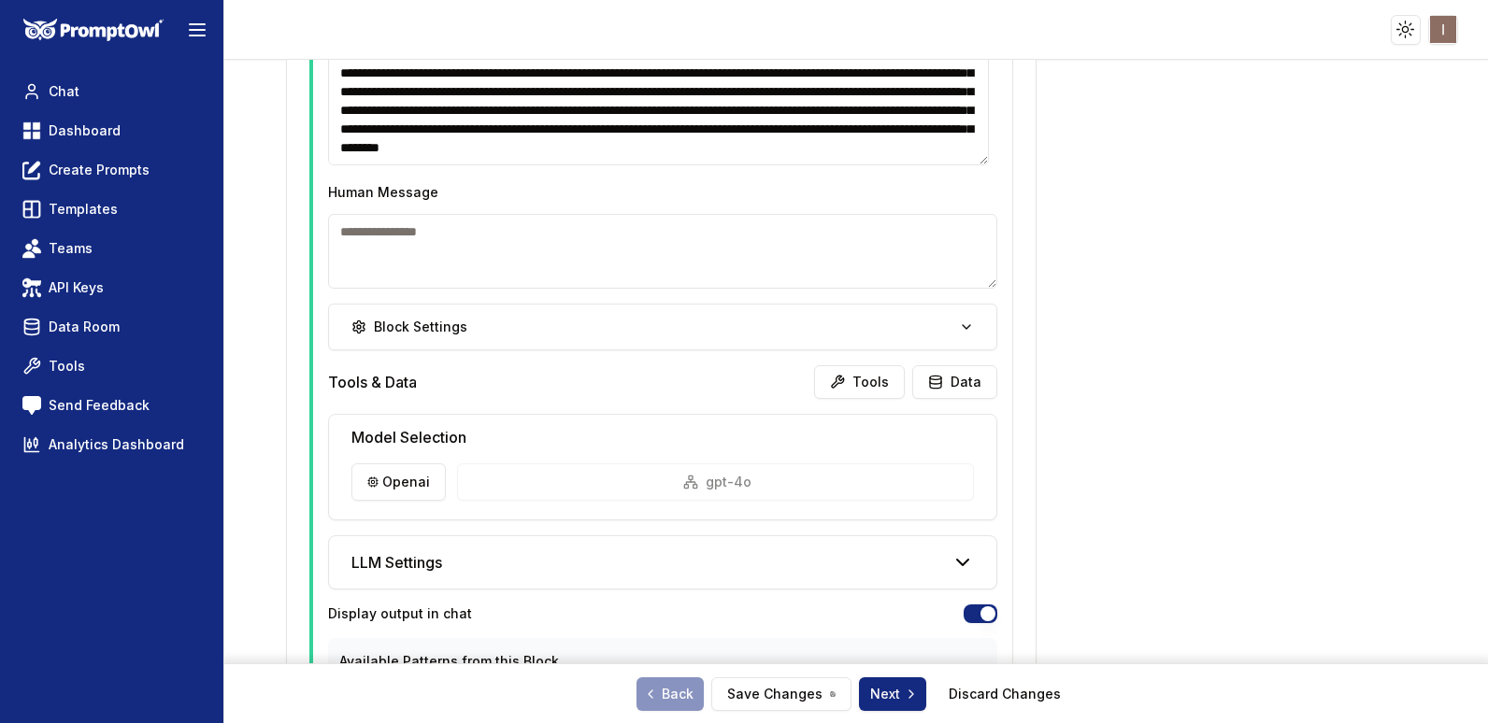
scroll to position [1535, 0]
click at [854, 368] on button "Tools" at bounding box center [859, 383] width 91 height 34
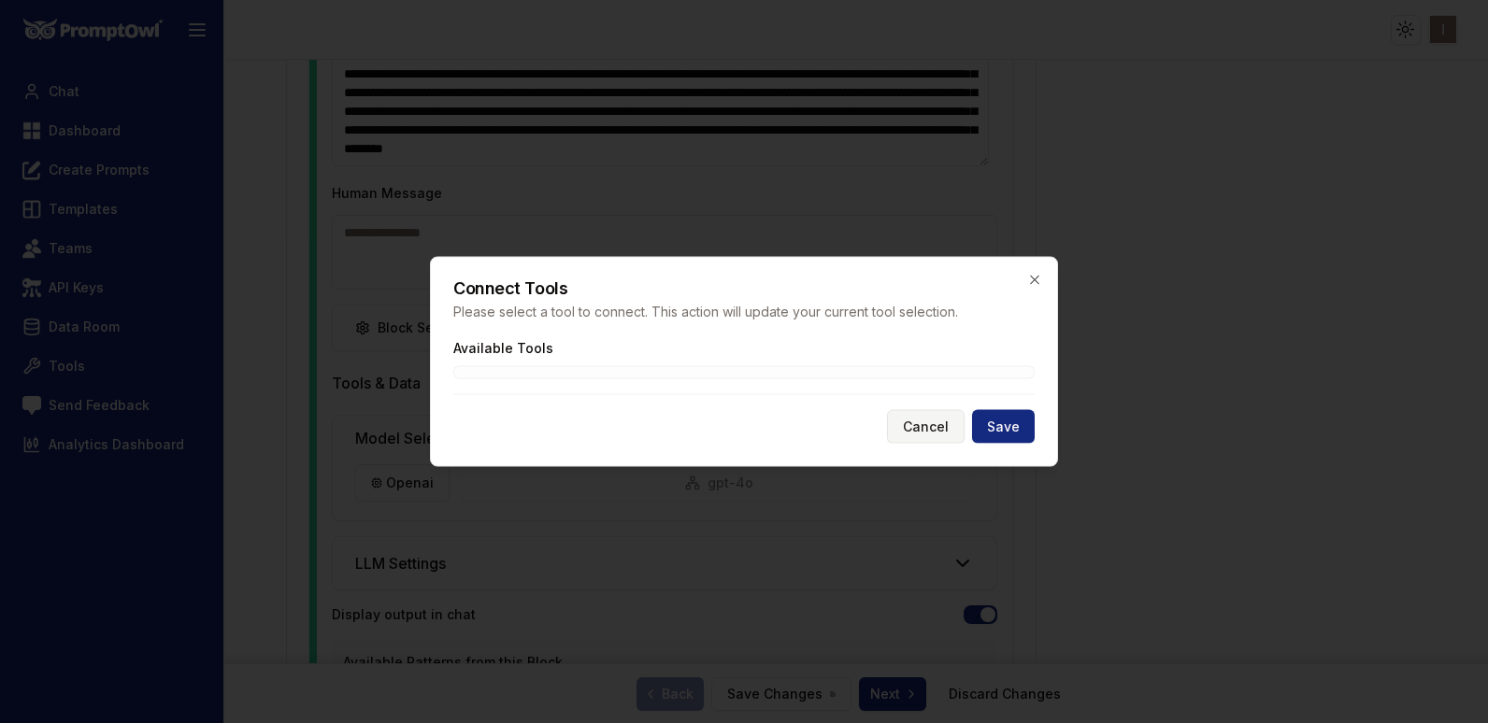
click at [938, 421] on button "Cancel" at bounding box center [926, 427] width 78 height 34
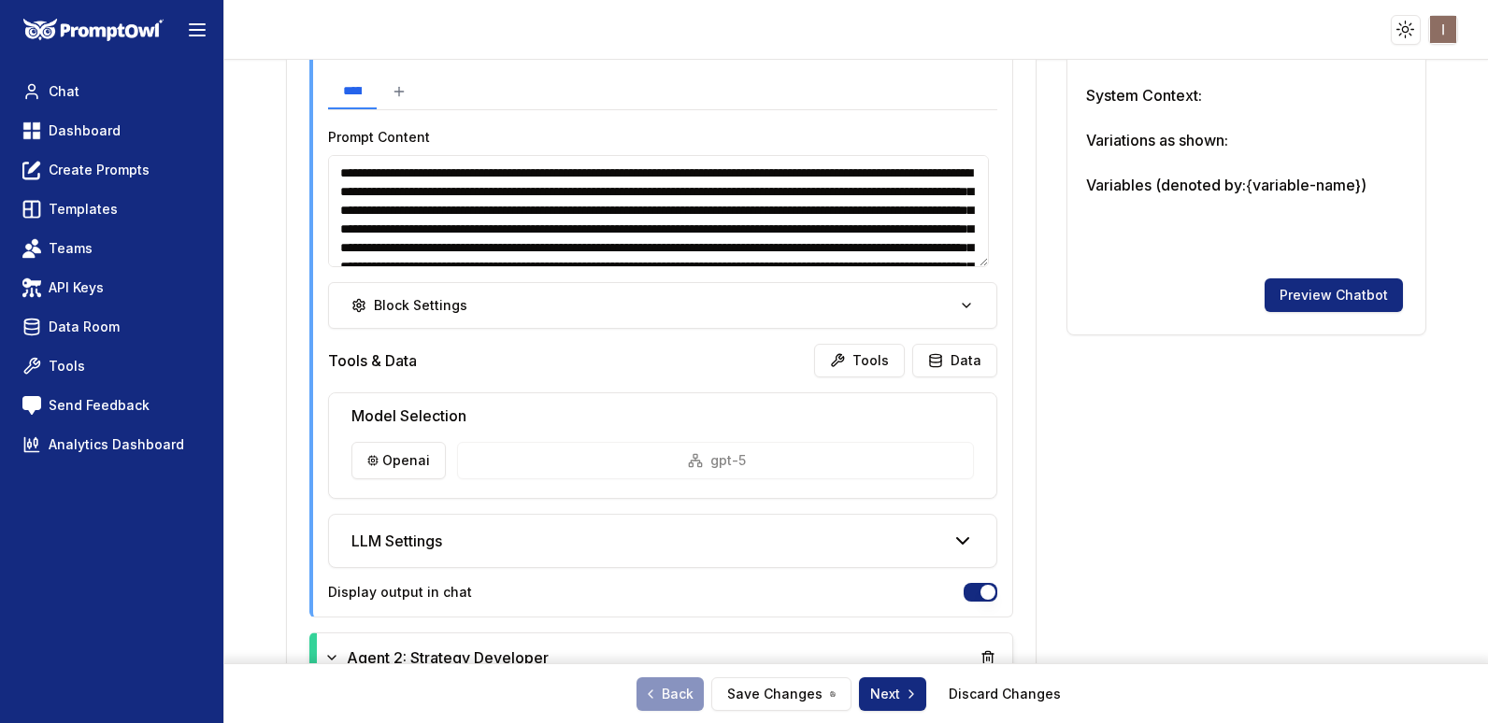
scroll to position [720, 0]
click at [870, 369] on button "Tools" at bounding box center [859, 362] width 91 height 34
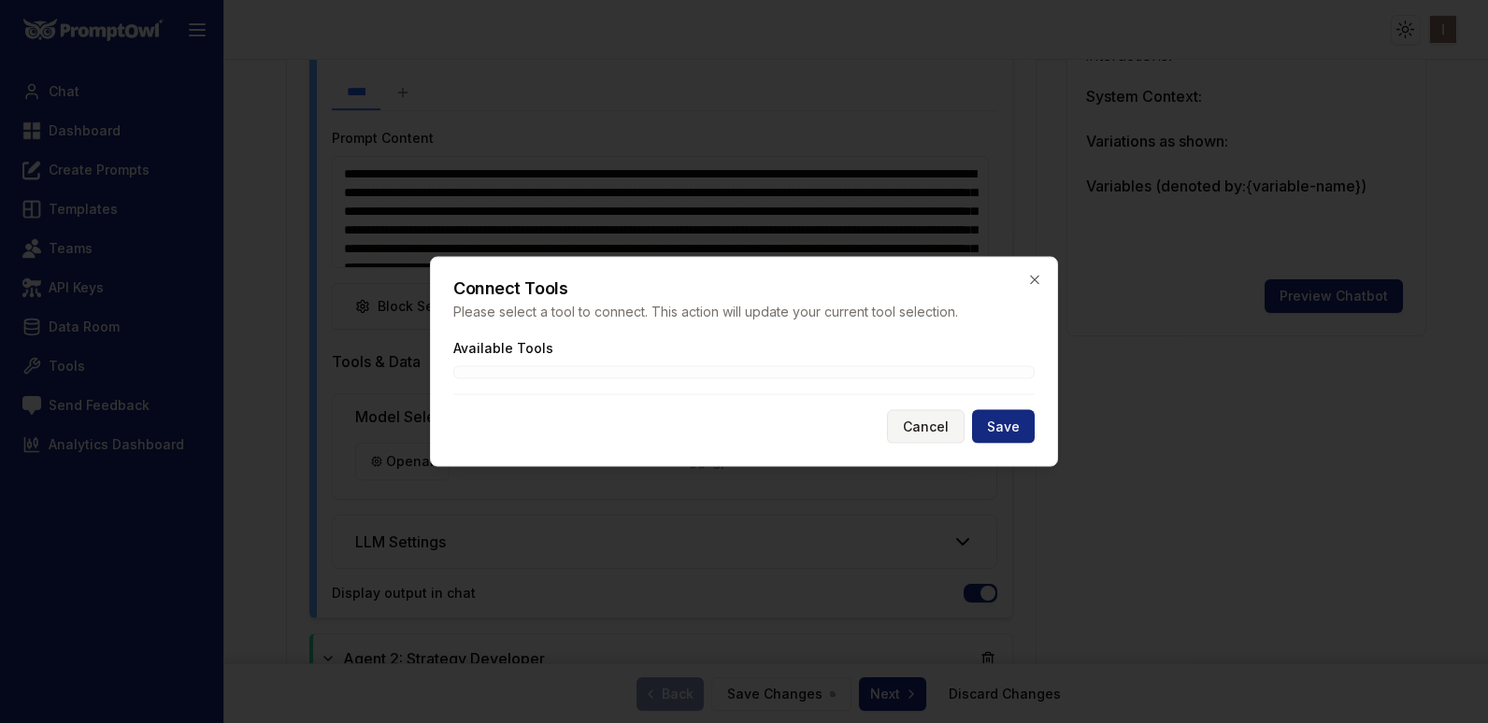
click at [933, 421] on button "Cancel" at bounding box center [926, 427] width 78 height 34
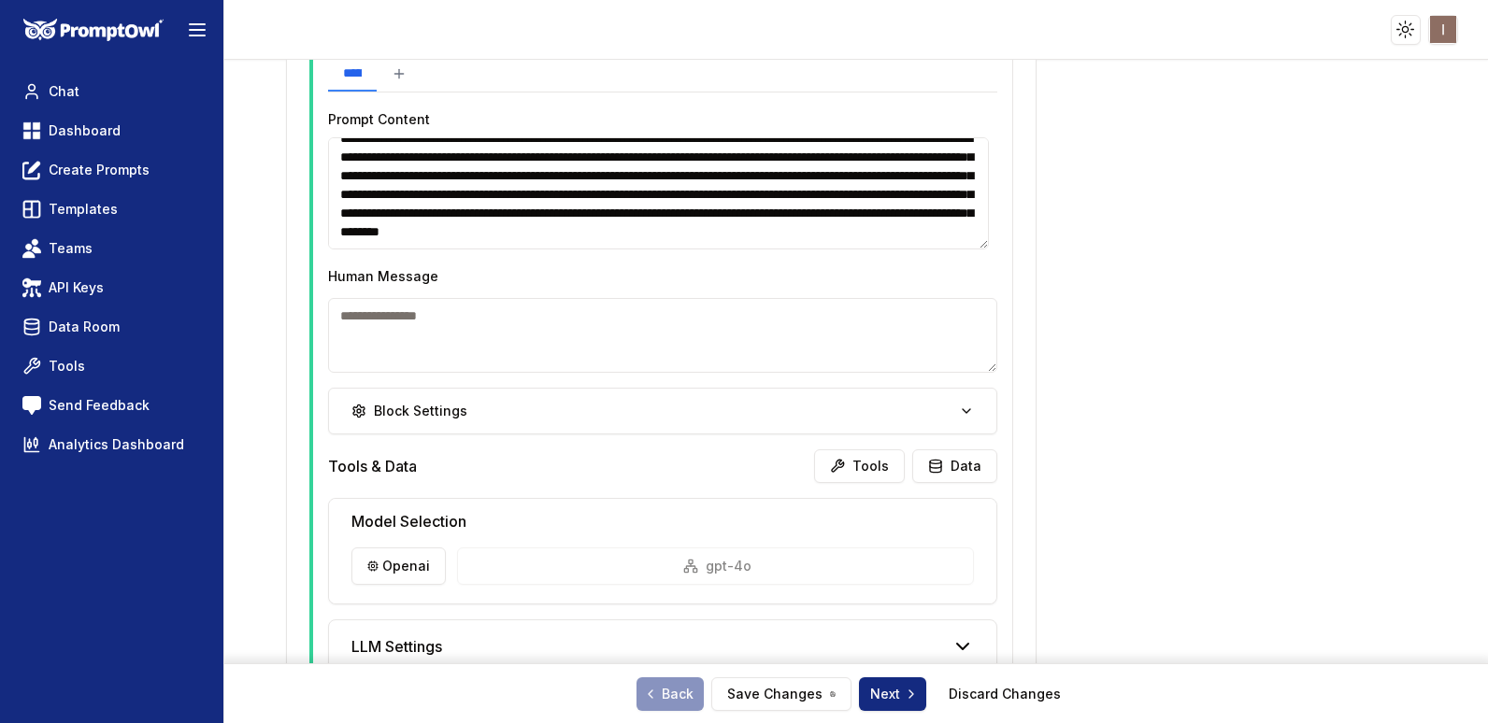
scroll to position [1452, 0]
click at [861, 454] on button "Tools" at bounding box center [859, 466] width 91 height 34
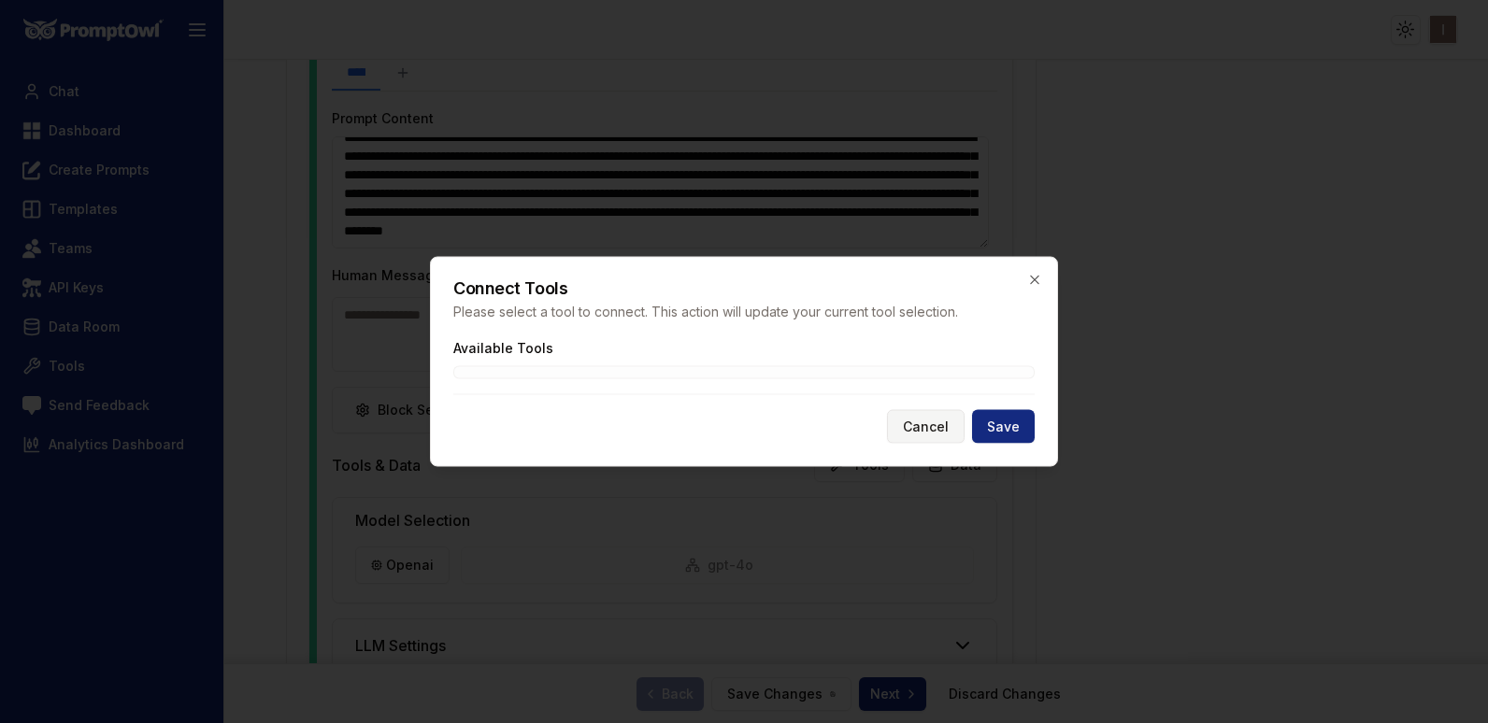
click at [922, 424] on button "Cancel" at bounding box center [926, 427] width 78 height 34
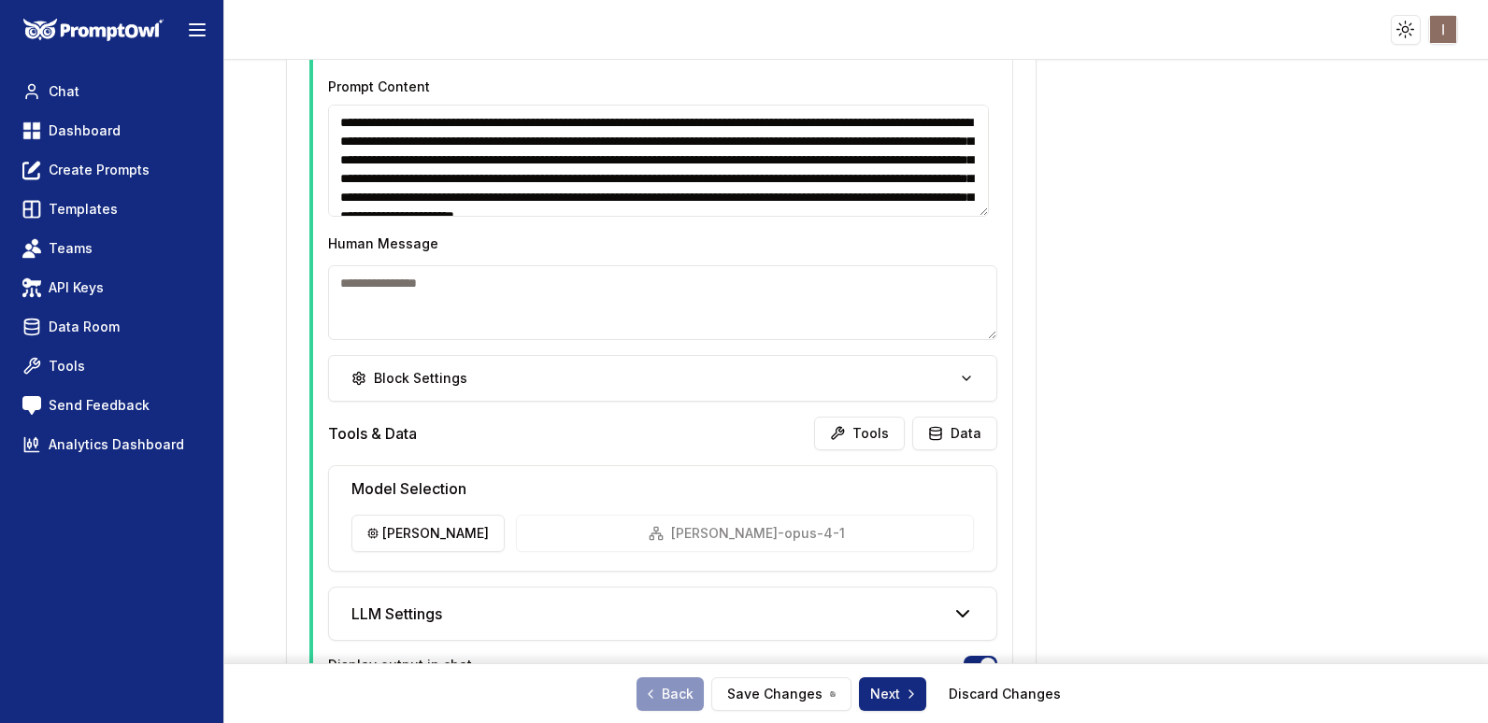
scroll to position [2564, 0]
click at [867, 436] on button "Tools" at bounding box center [859, 433] width 91 height 34
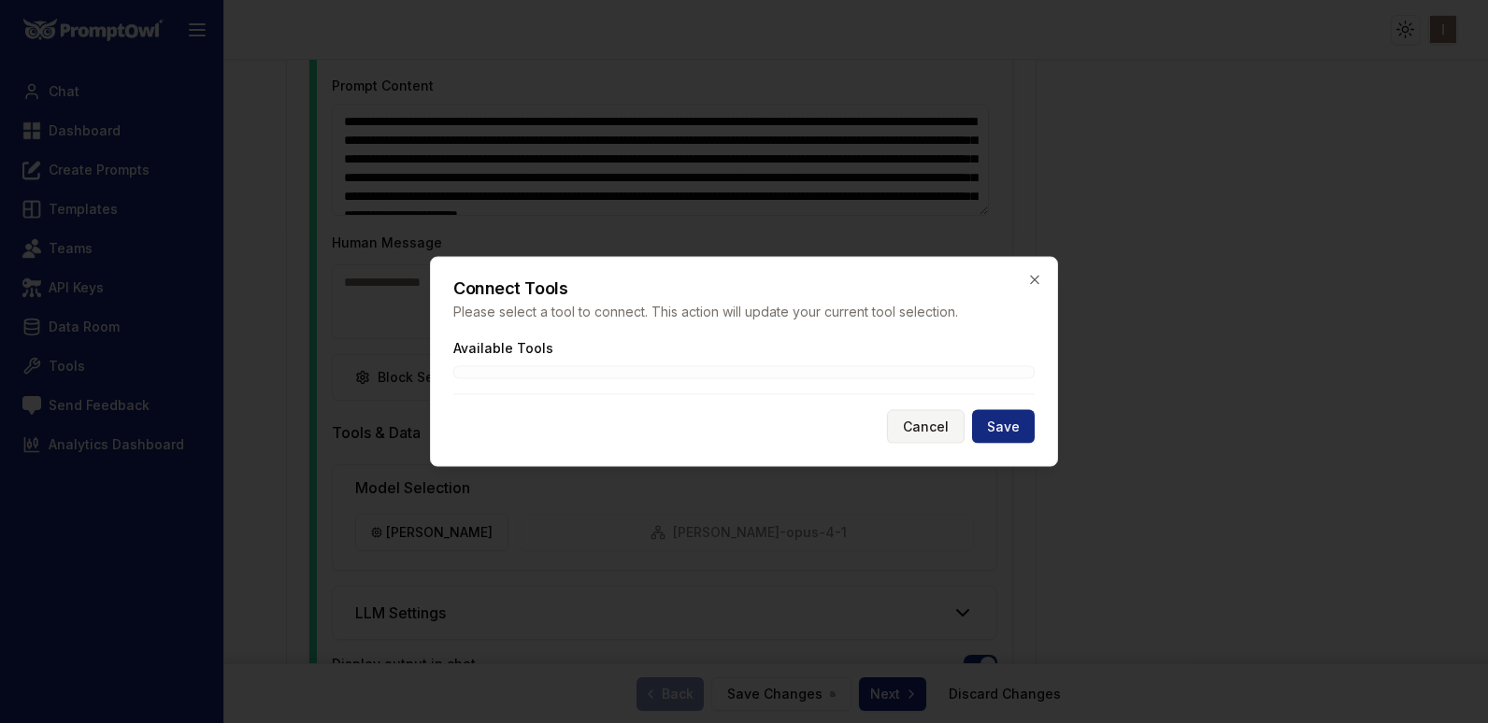
click at [935, 436] on button "Cancel" at bounding box center [926, 427] width 78 height 34
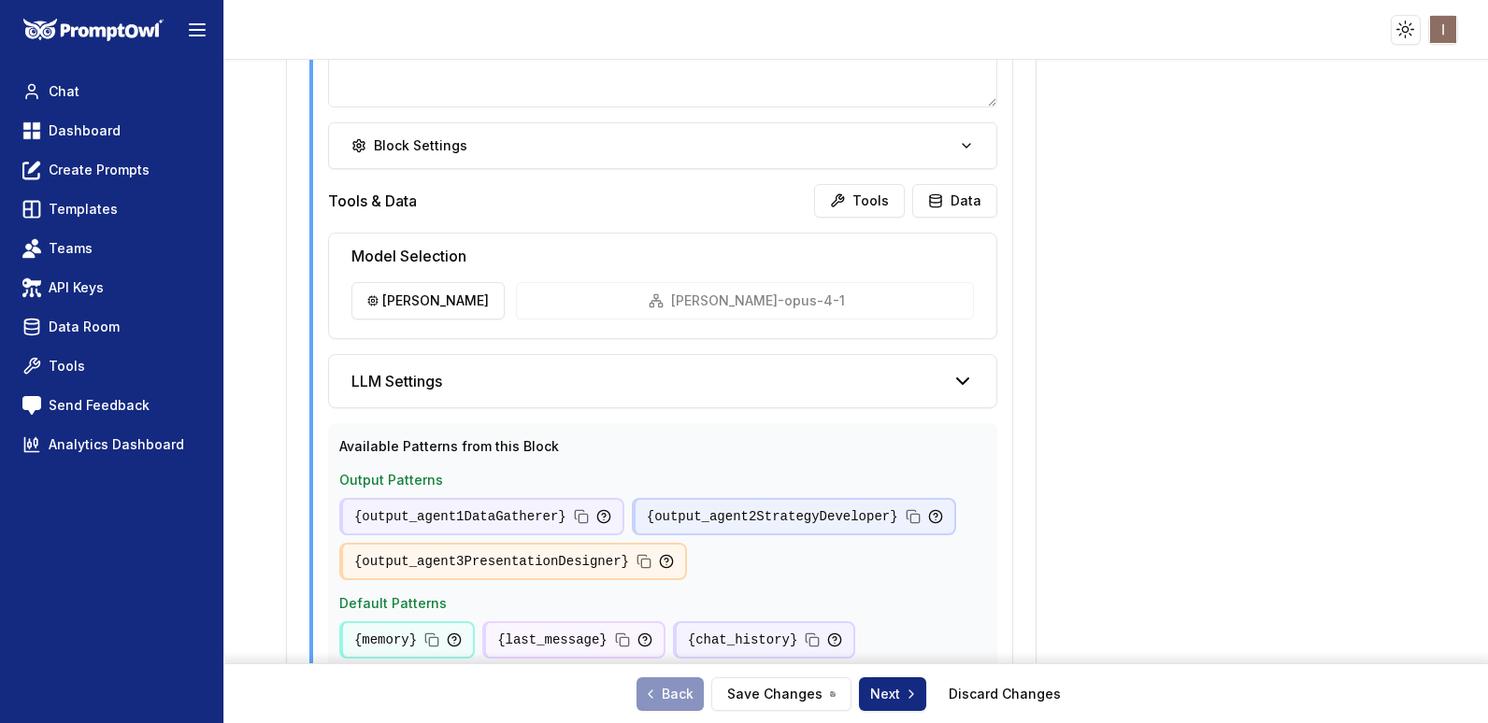
scroll to position [4099, 0]
